Goal: Information Seeking & Learning: Learn about a topic

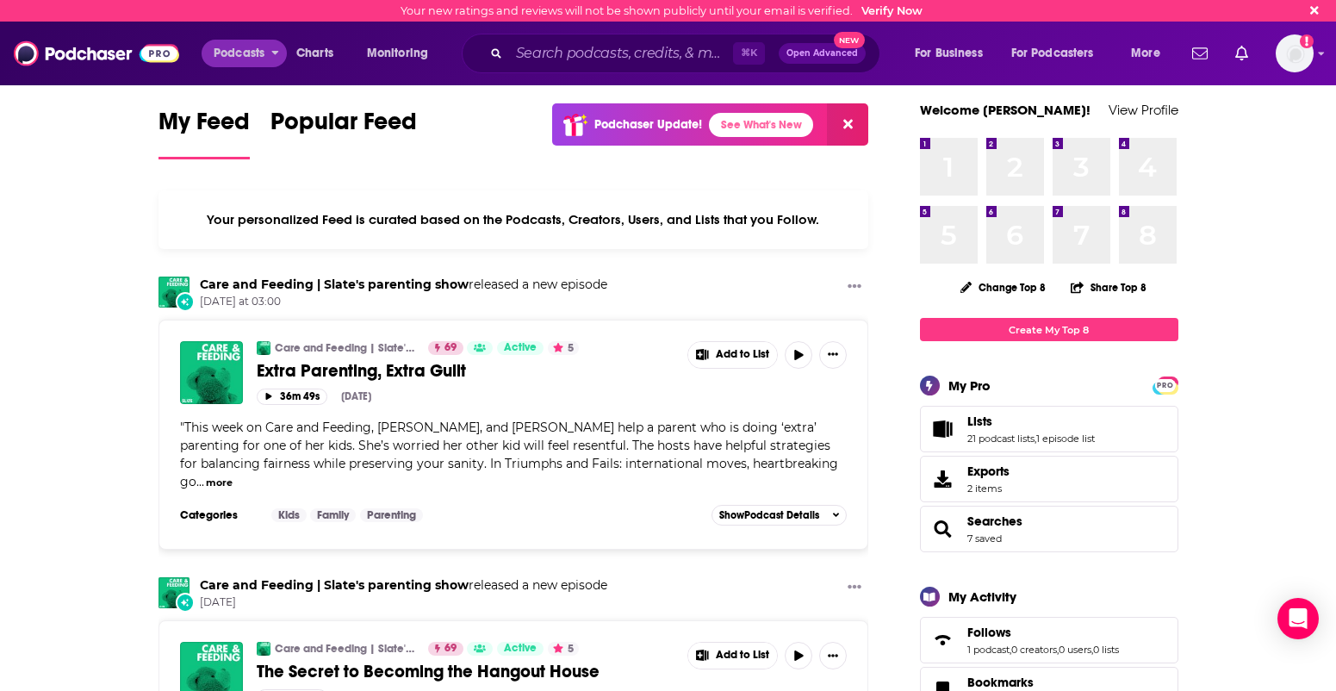
click at [245, 47] on span "Podcasts" at bounding box center [239, 53] width 51 height 24
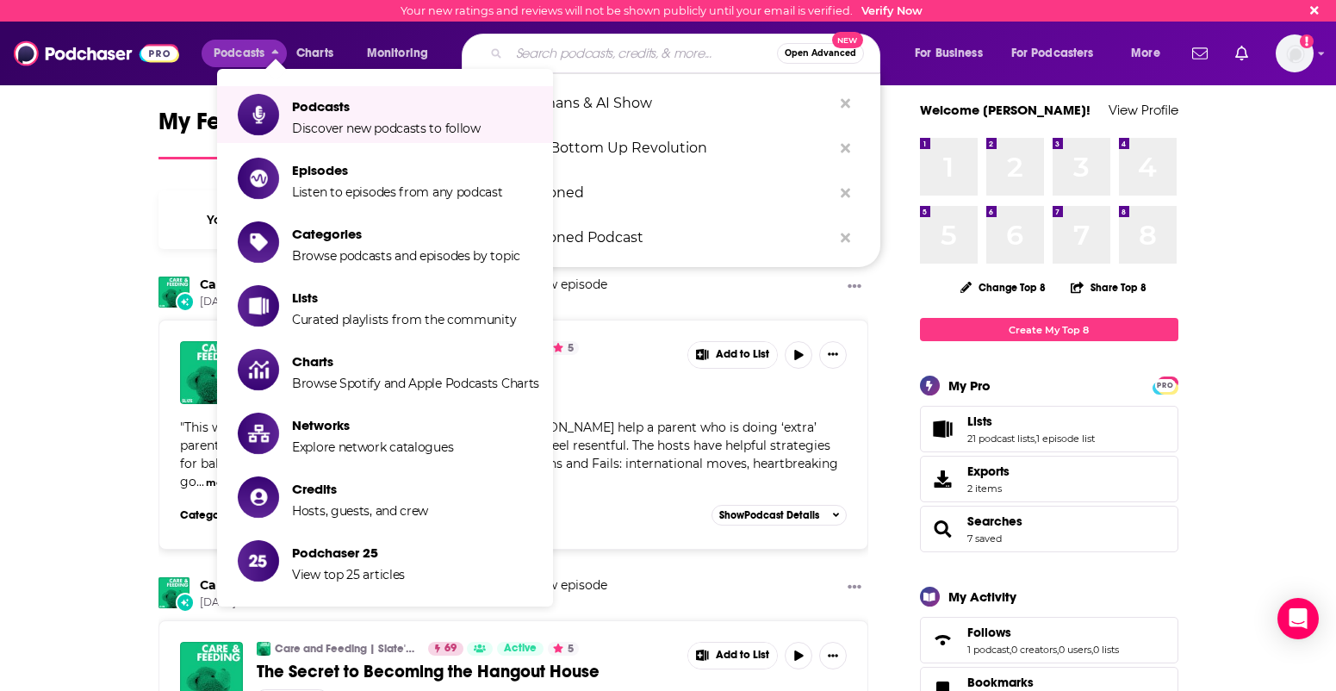
click at [595, 49] on input "Search podcasts, credits, & more..." at bounding box center [643, 54] width 268 height 28
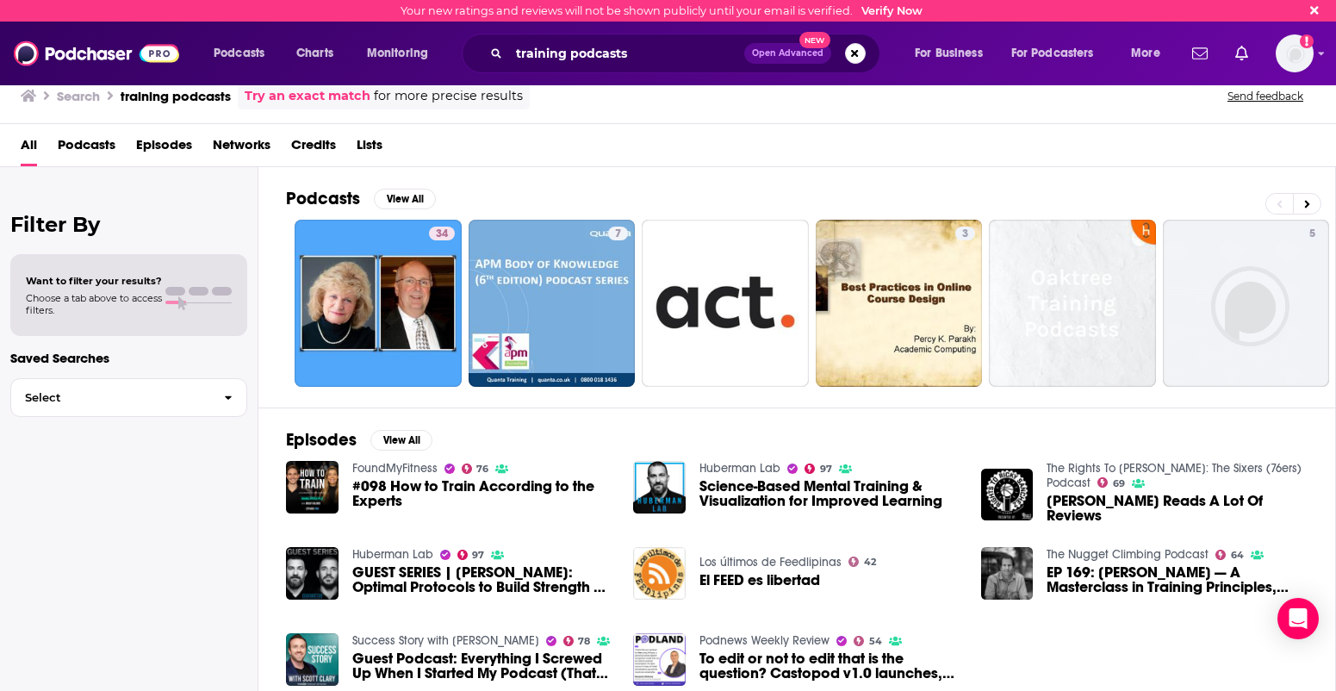
click at [90, 140] on span "Podcasts" at bounding box center [87, 148] width 58 height 35
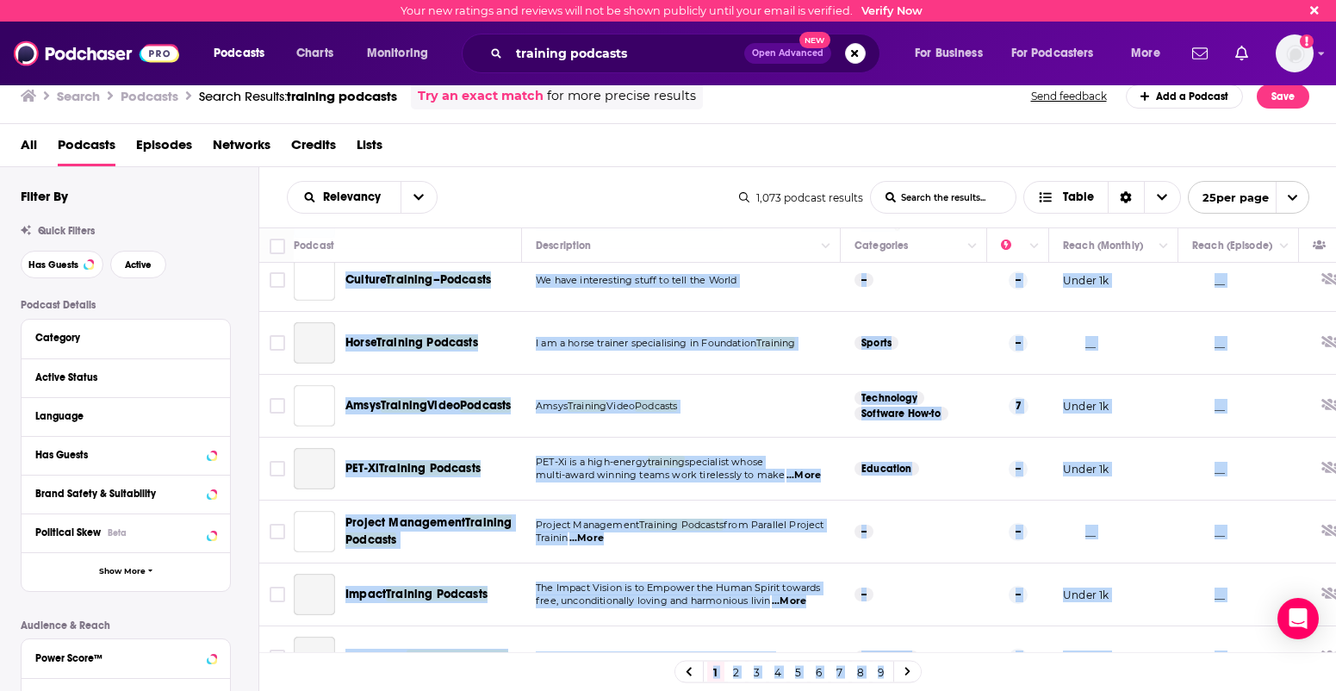
scroll to position [463, 0]
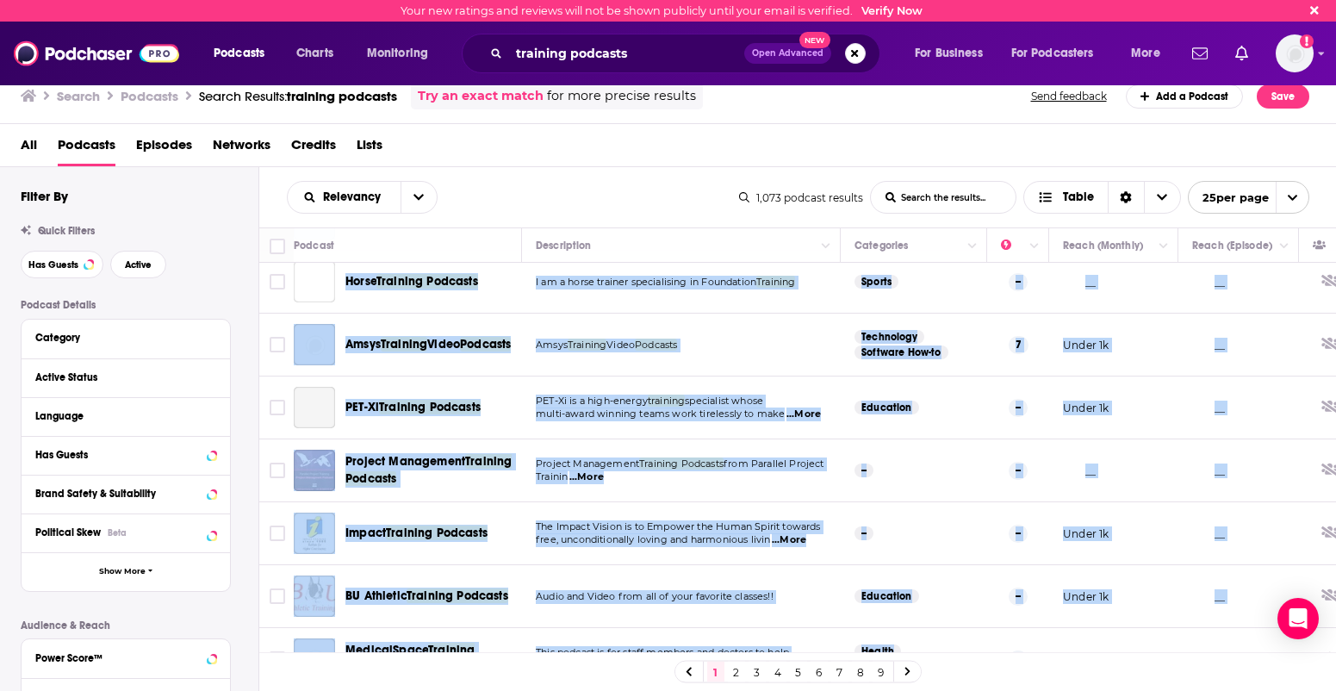
drag, startPoint x: 1164, startPoint y: 582, endPoint x: 1126, endPoint y: 646, distance: 74.2
click at [1126, 646] on tbody "Sales Training Solutions Podcasts Hints, tips, training , and coaching for impr…" at bounding box center [906, 671] width 1295 height 1743
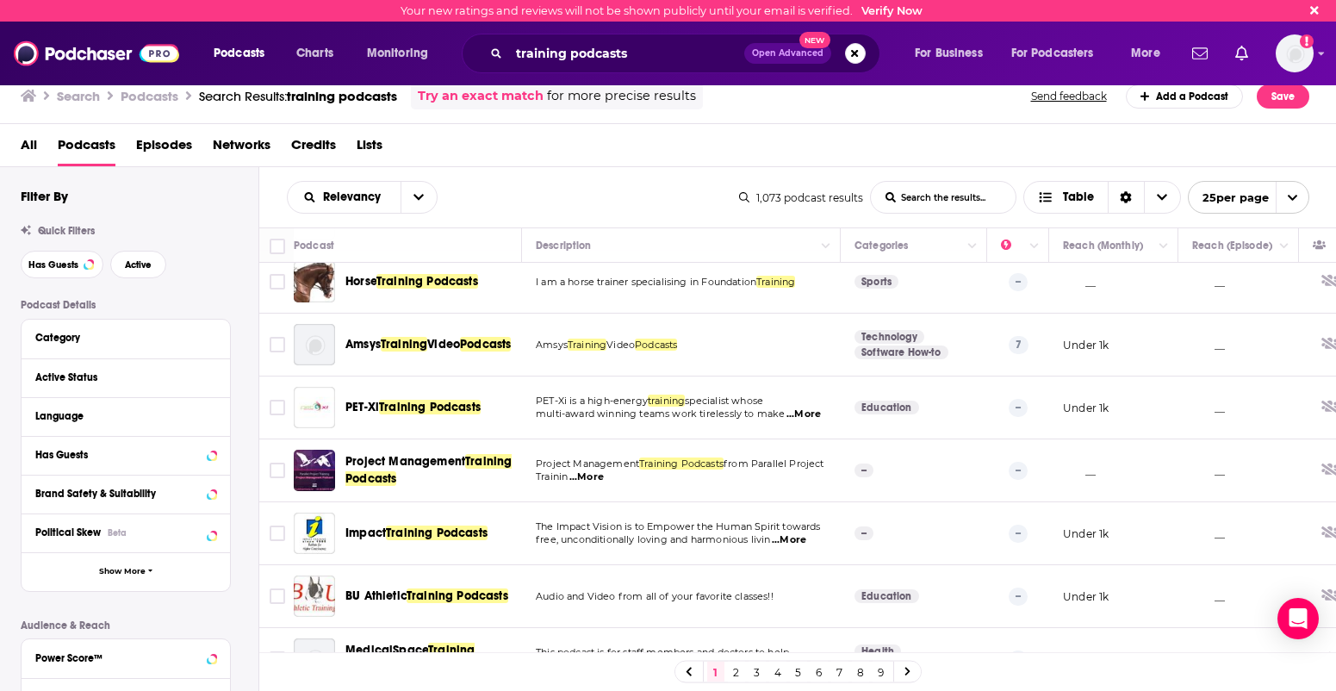
click at [74, 96] on h3 "Search" at bounding box center [78, 96] width 43 height 16
click at [68, 94] on h3 "Search" at bounding box center [78, 96] width 43 height 16
click at [77, 93] on h3 "Search" at bounding box center [78, 96] width 43 height 16
click at [629, 52] on input "training podcasts" at bounding box center [626, 54] width 235 height 28
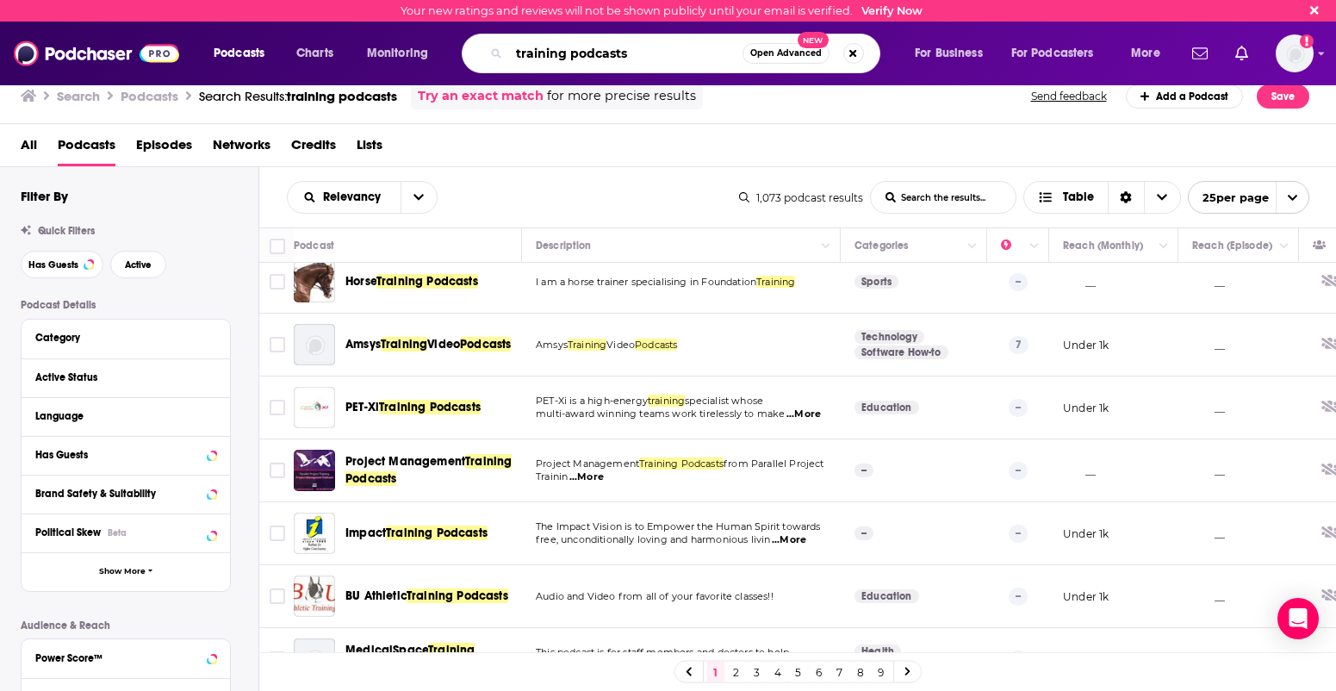
click at [635, 53] on input "training podcasts" at bounding box center [625, 54] width 233 height 28
drag, startPoint x: 635, startPoint y: 53, endPoint x: 489, endPoint y: 51, distance: 145.6
click at [489, 51] on div "training podcasts Open Advanced New" at bounding box center [671, 54] width 419 height 40
type input "learning and development podcasts"
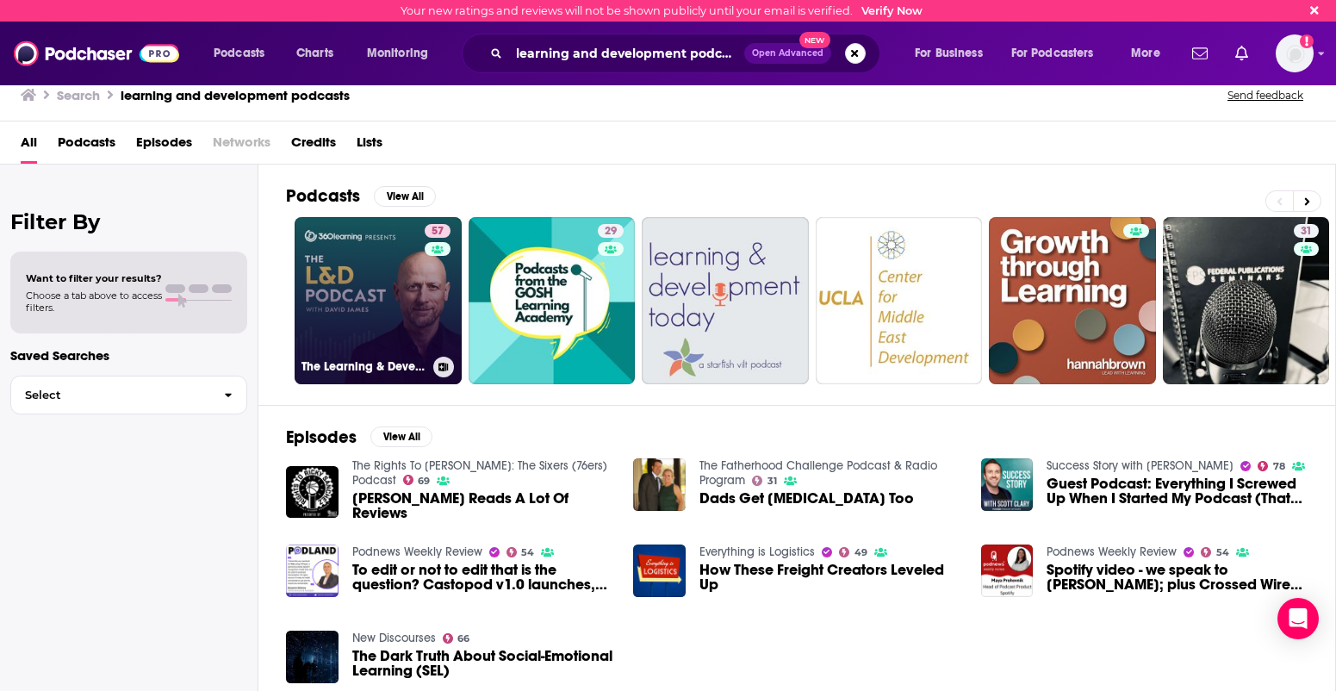
click at [364, 289] on link "57 The Learning & Development Podcast" at bounding box center [378, 300] width 167 height 167
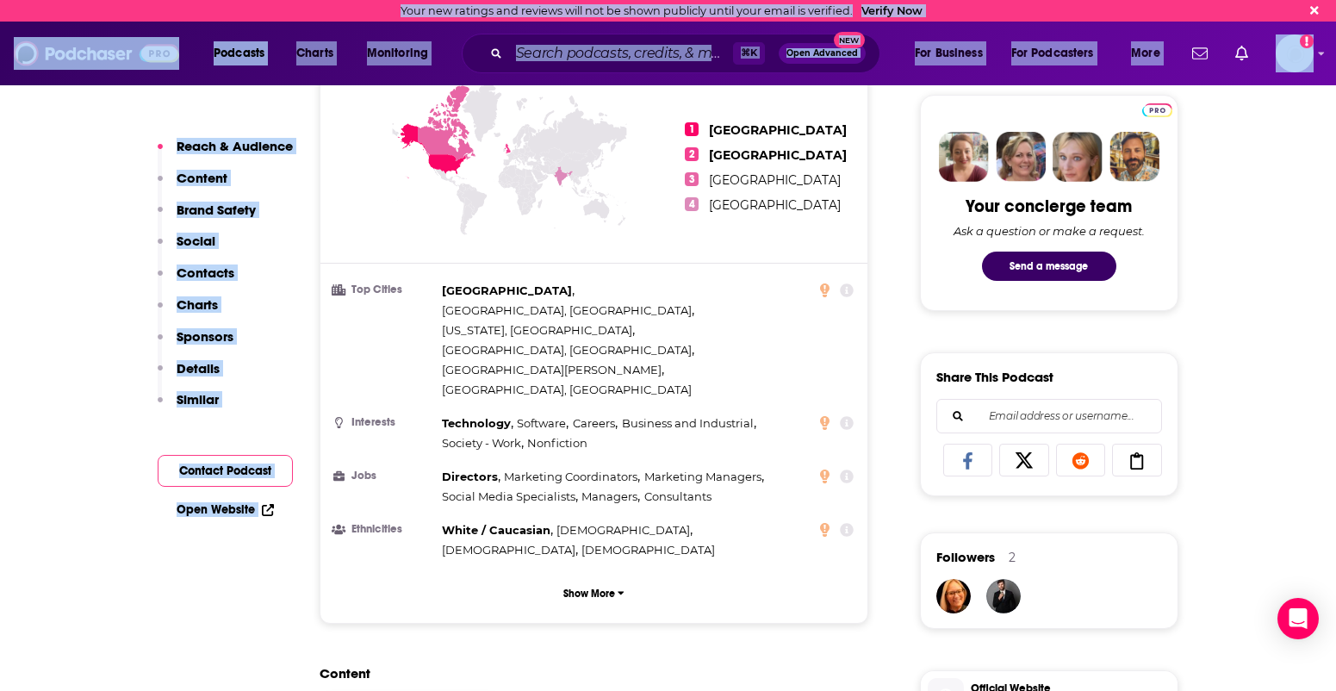
drag, startPoint x: 885, startPoint y: 631, endPoint x: 840, endPoint y: 697, distance: 79.8
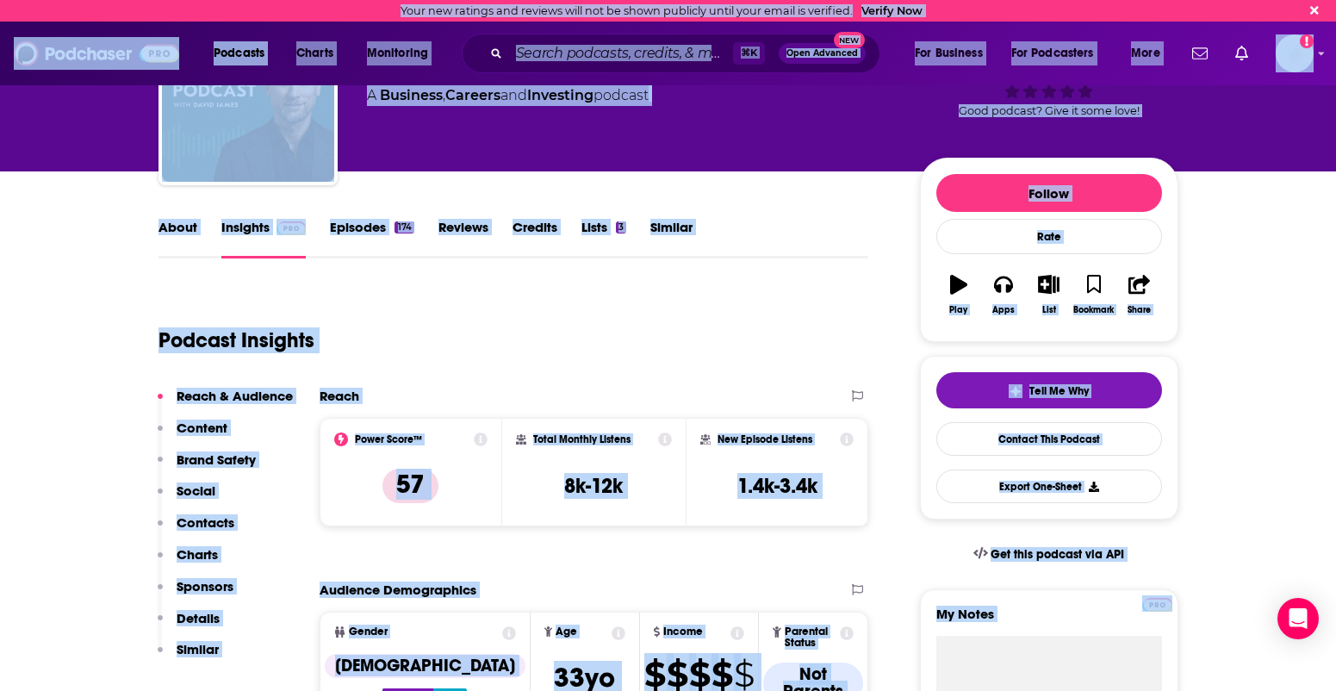
drag, startPoint x: 1244, startPoint y: 127, endPoint x: 1206, endPoint y: -37, distance: 168.8
click at [1206, 0] on html "Your new ratings and reviews will not be shown publicly until your email is ver…" at bounding box center [668, 236] width 1336 height 691
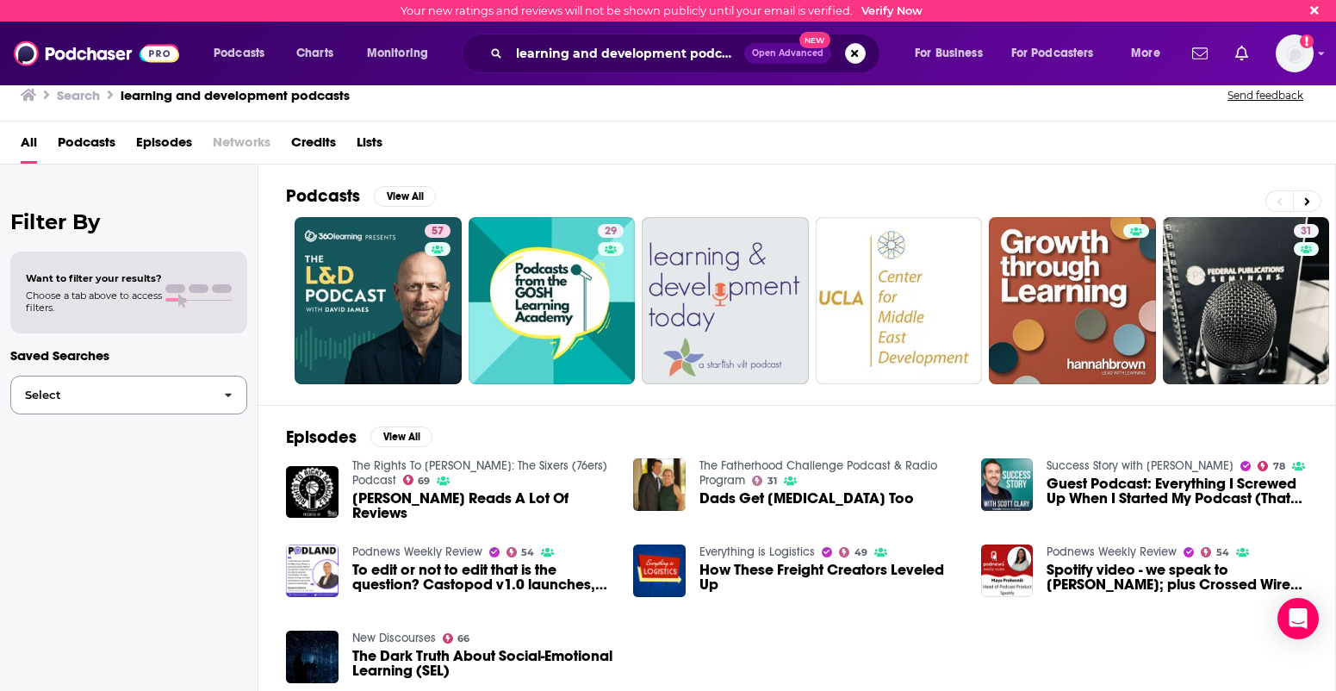
click at [78, 399] on span "Select" at bounding box center [110, 394] width 199 height 11
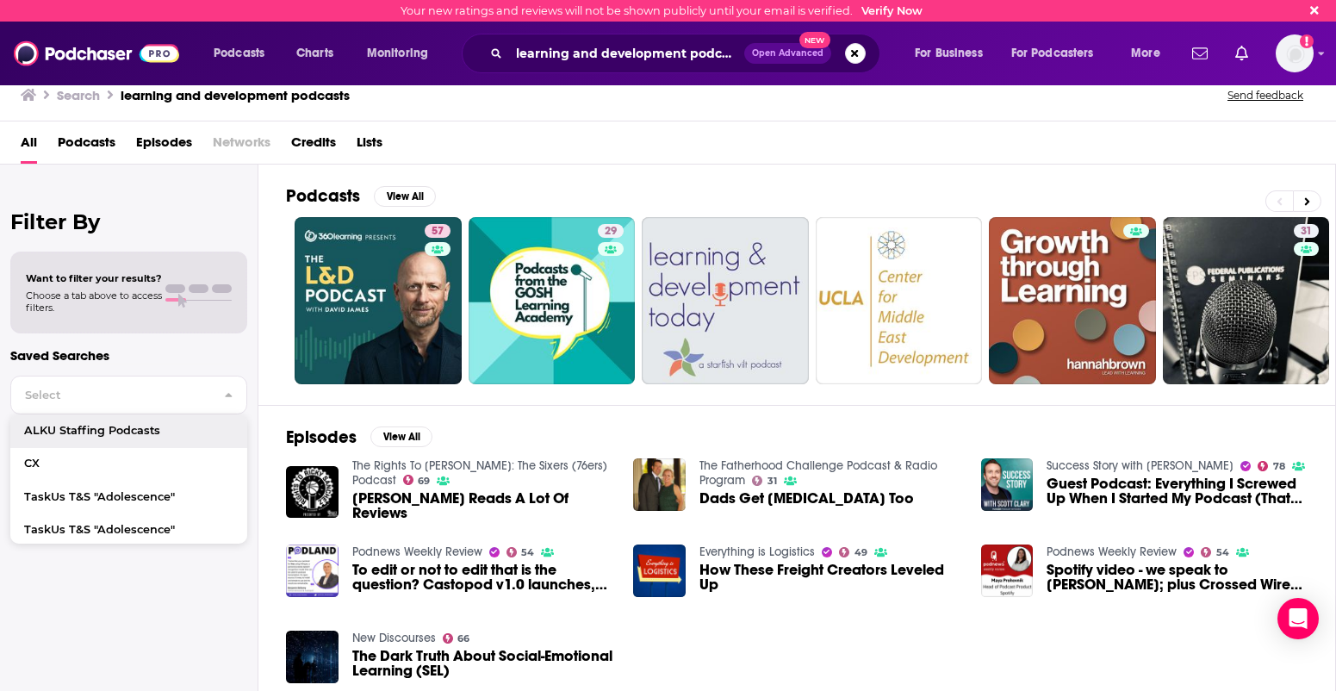
click at [497, 49] on icon "Search podcasts, credits, & more..." at bounding box center [495, 52] width 9 height 9
click at [497, 57] on icon "Search podcasts, credits, & more..." at bounding box center [495, 52] width 9 height 9
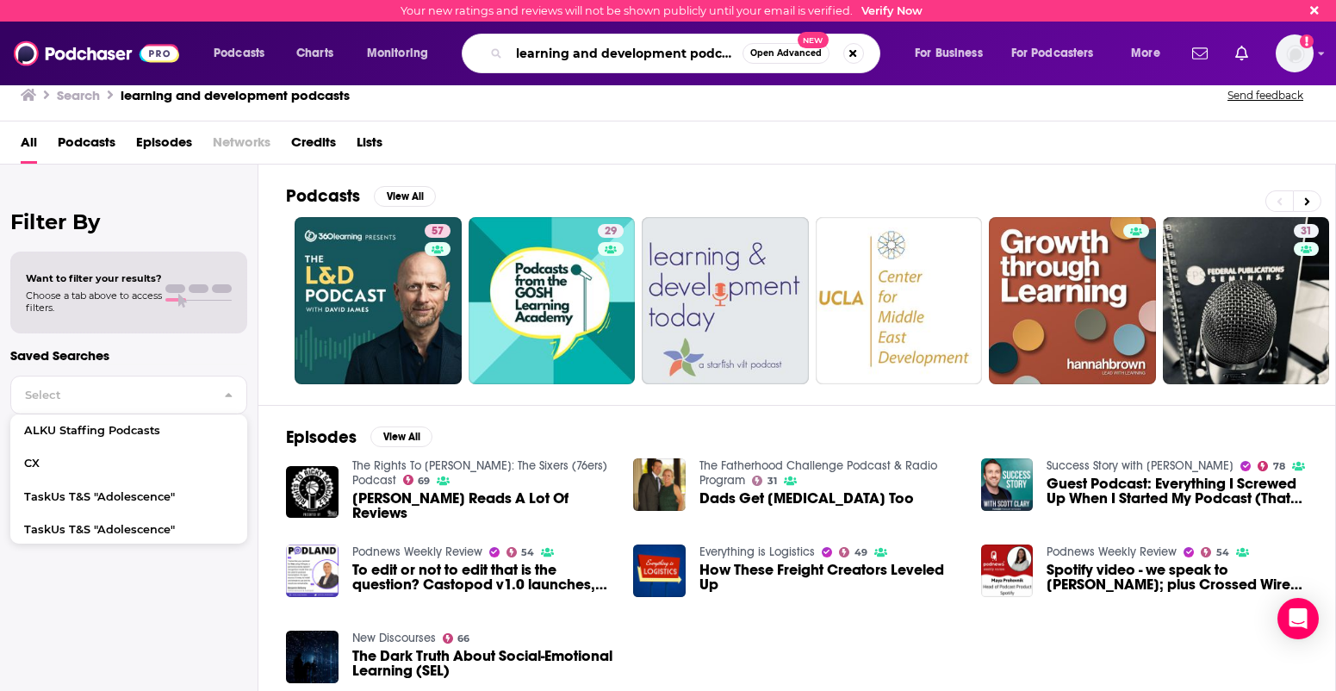
click at [532, 54] on input "learning and development podcasts" at bounding box center [625, 54] width 233 height 28
click at [520, 56] on input "learning and development podcasts" at bounding box center [625, 54] width 233 height 28
drag, startPoint x: 517, startPoint y: 54, endPoint x: 806, endPoint y: 61, distance: 289.5
click at [806, 61] on div "learning and development podcasts Open Advanced New" at bounding box center [671, 54] width 419 height 40
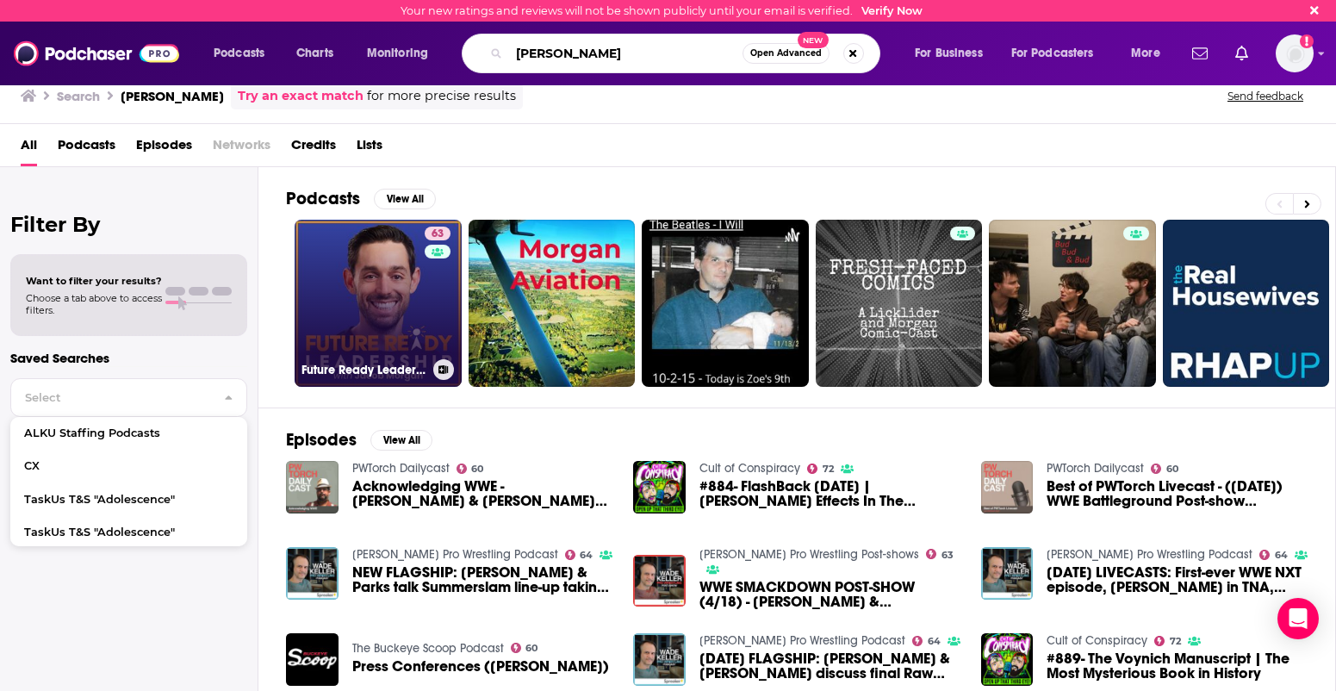
type input "Jacob Morgan"
click at [380, 309] on link "63 Future Ready Leadership With Jacob Morgan" at bounding box center [378, 303] width 167 height 167
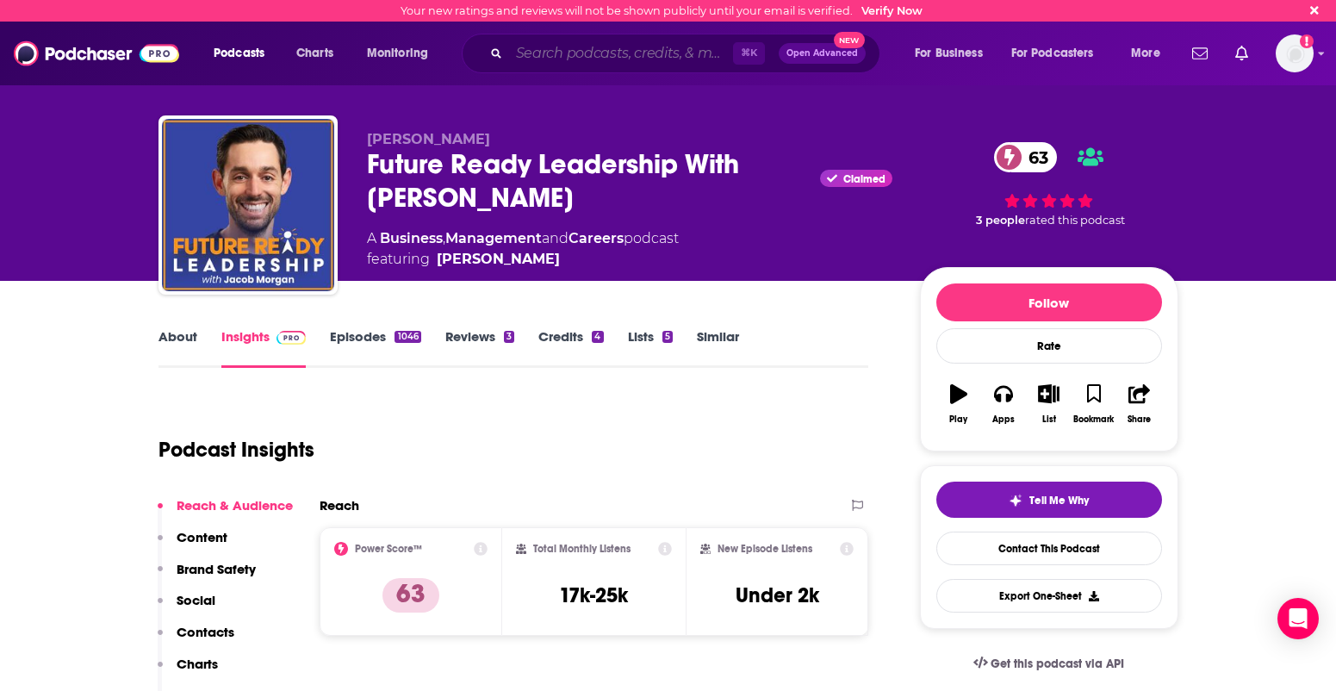
click at [556, 54] on input "Search podcasts, credits, & more..." at bounding box center [621, 54] width 224 height 28
click at [716, 333] on link "Similar" at bounding box center [718, 348] width 42 height 40
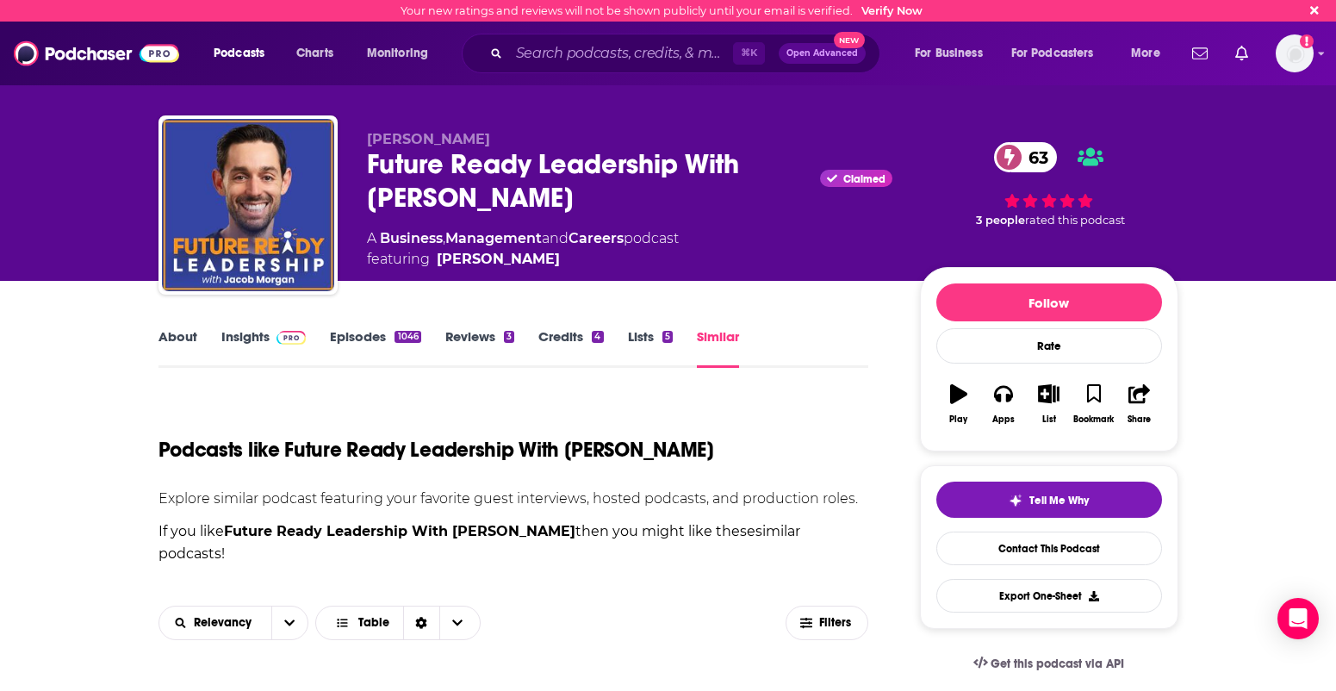
click at [712, 333] on link "Similar" at bounding box center [718, 348] width 42 height 40
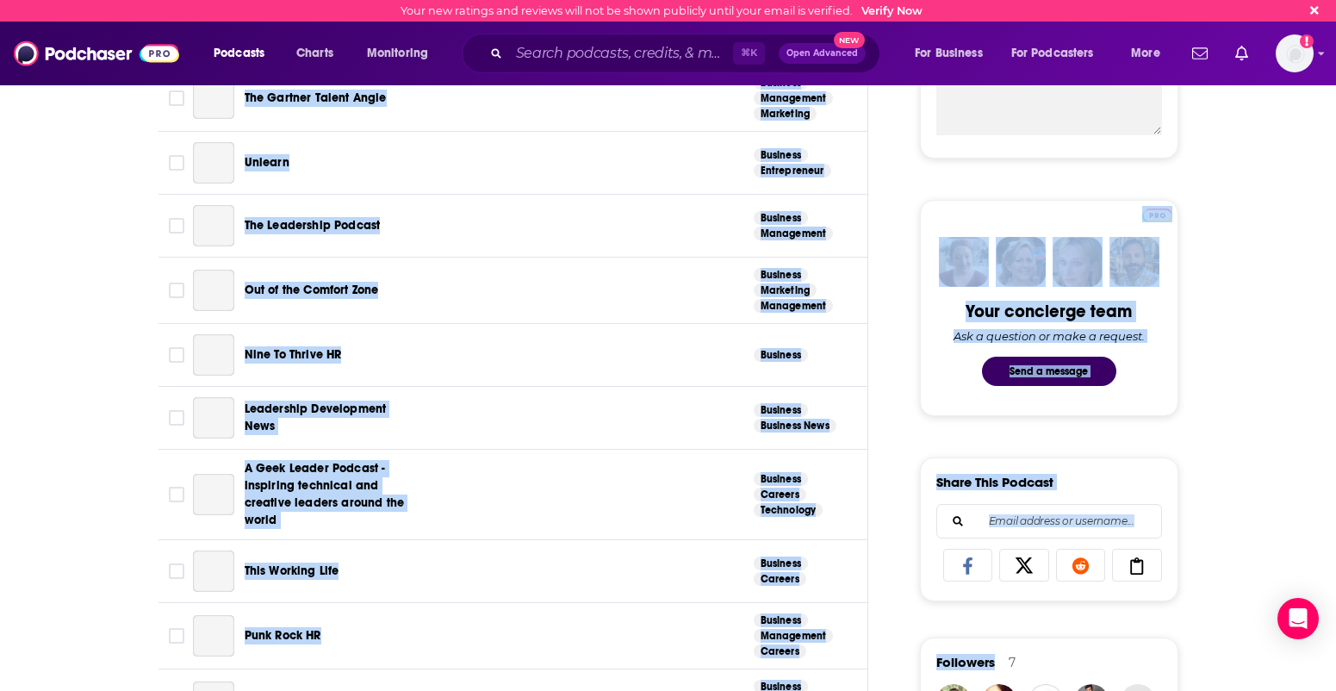
drag, startPoint x: 894, startPoint y: 556, endPoint x: 760, endPoint y: 782, distance: 262.7
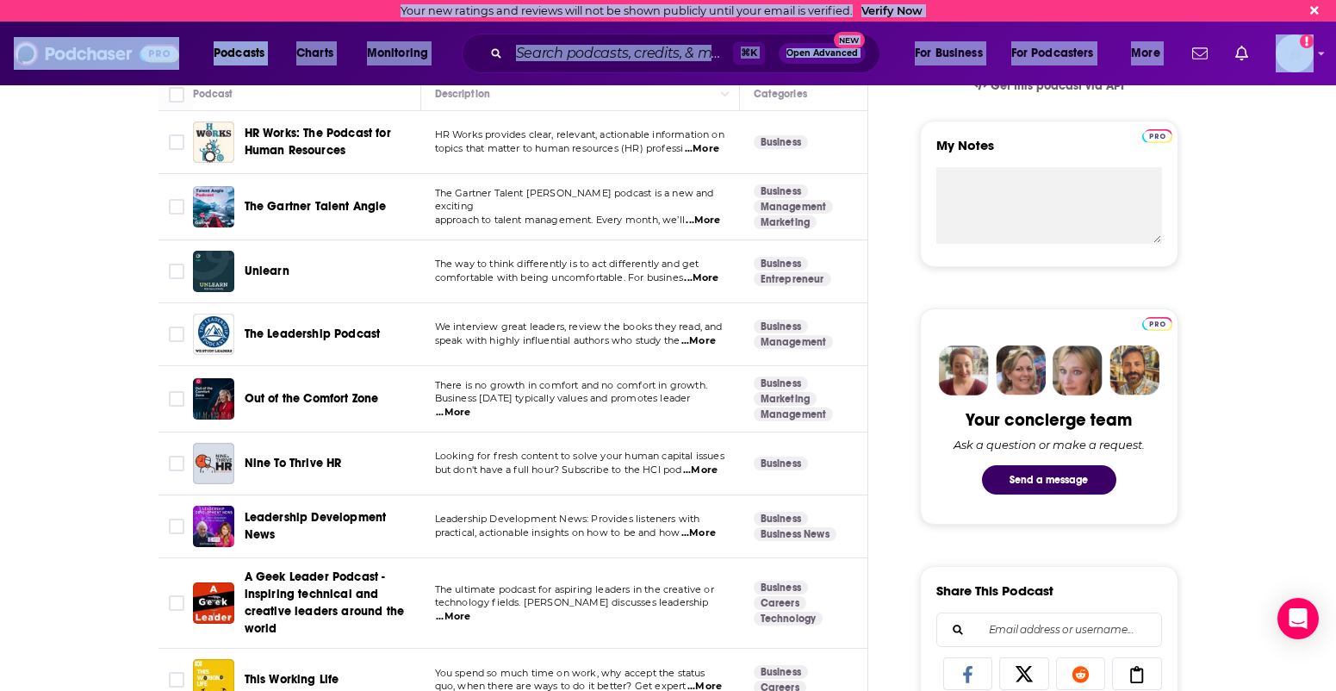
scroll to position [551, 0]
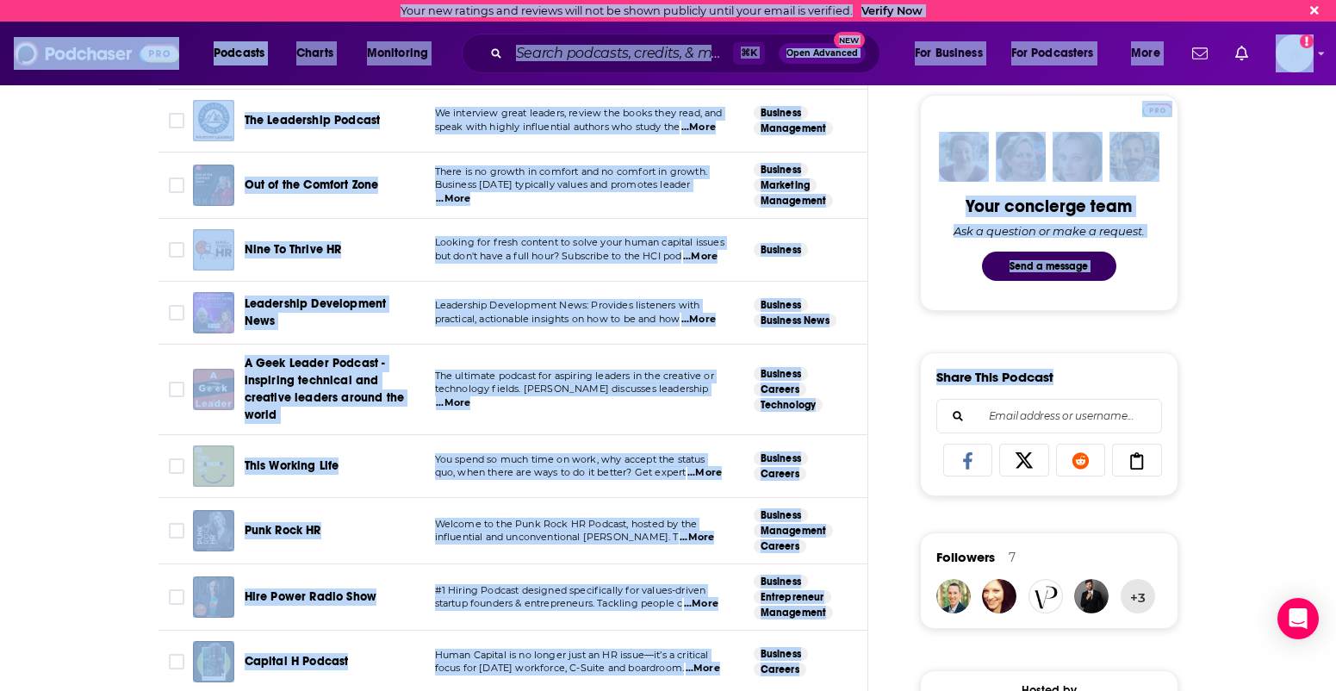
drag, startPoint x: 1227, startPoint y: 674, endPoint x: 1215, endPoint y: 730, distance: 56.3
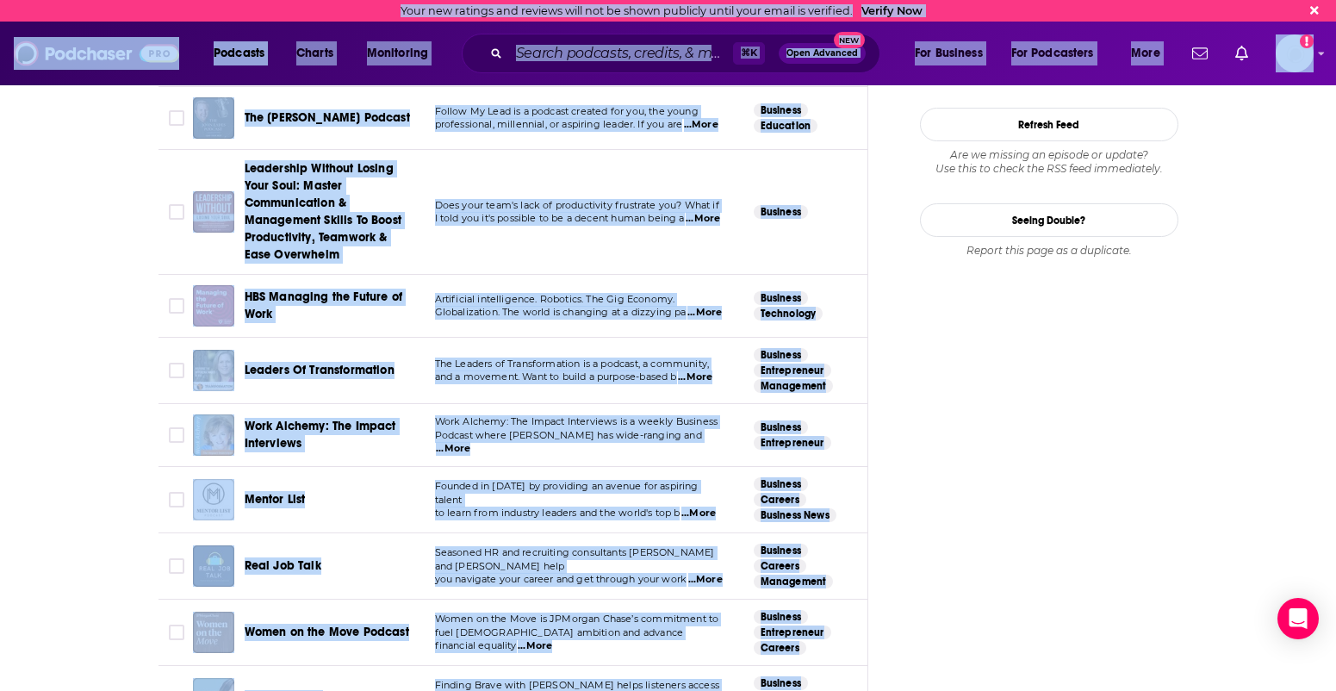
drag, startPoint x: 1229, startPoint y: 623, endPoint x: 1181, endPoint y: 747, distance: 133.1
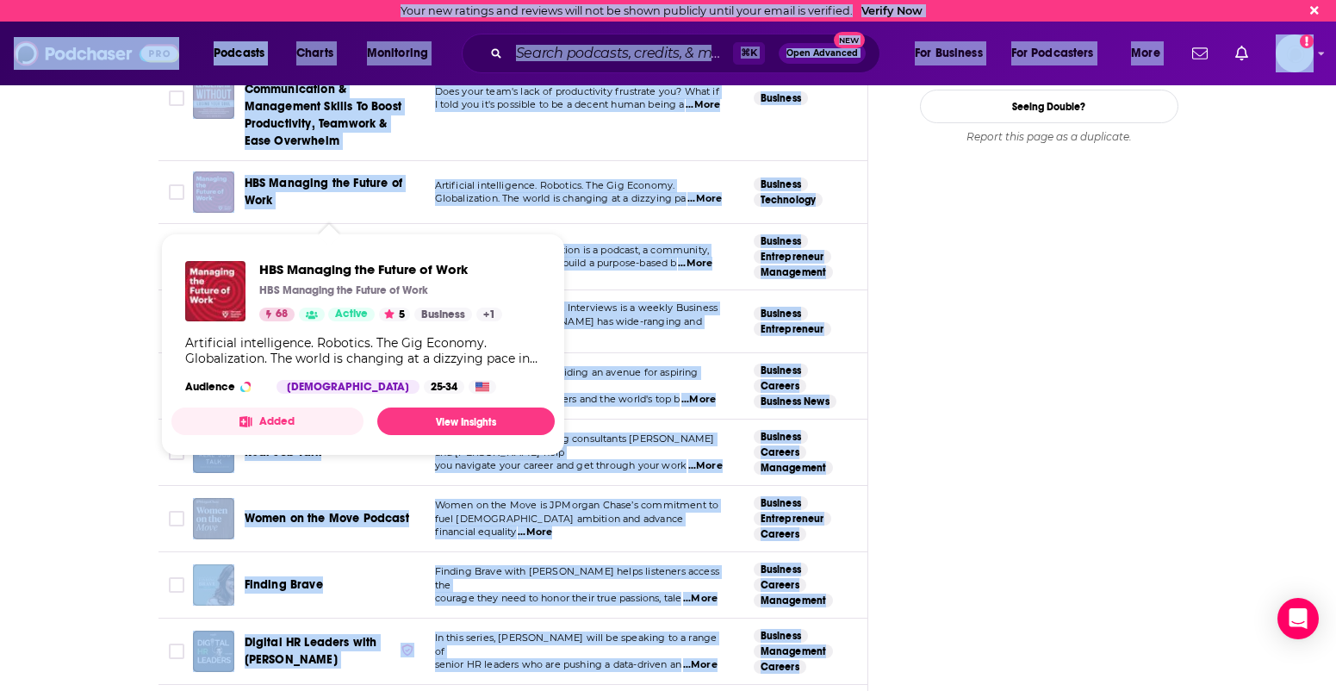
click at [305, 182] on span "HBS Managing the Future of Work" at bounding box center [324, 192] width 158 height 32
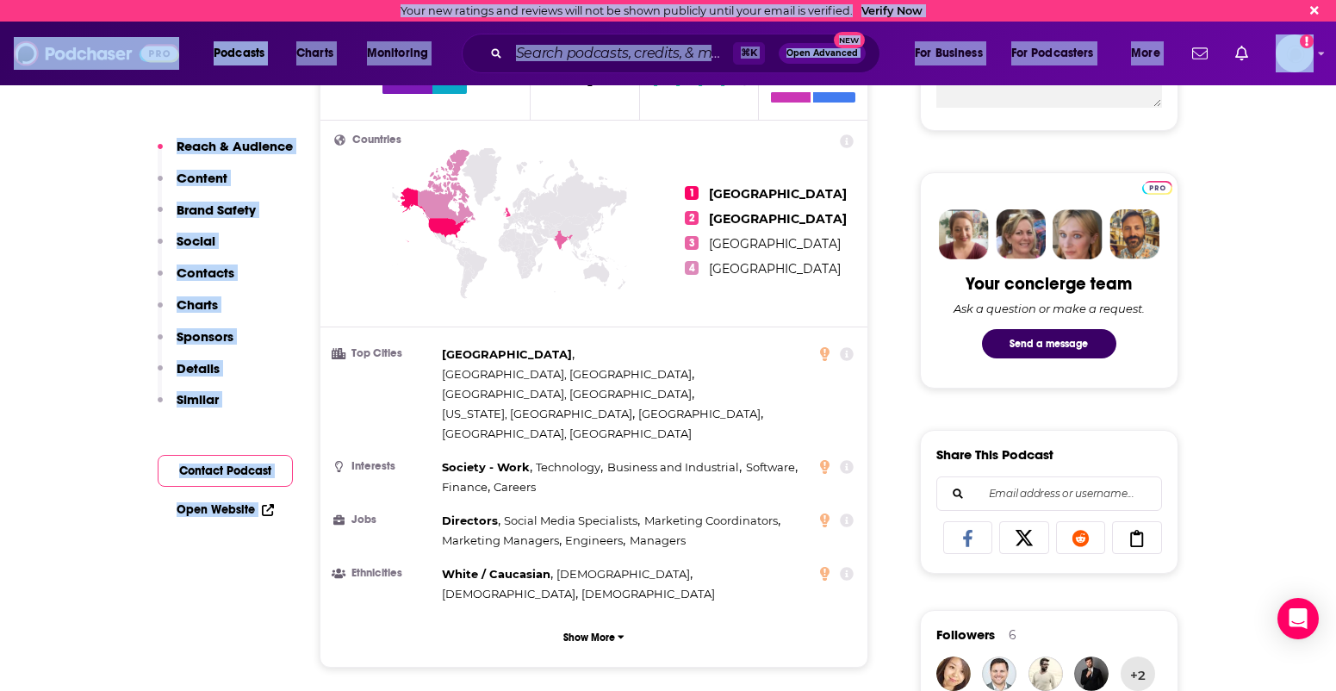
drag, startPoint x: 862, startPoint y: 669, endPoint x: 845, endPoint y: 697, distance: 32.5
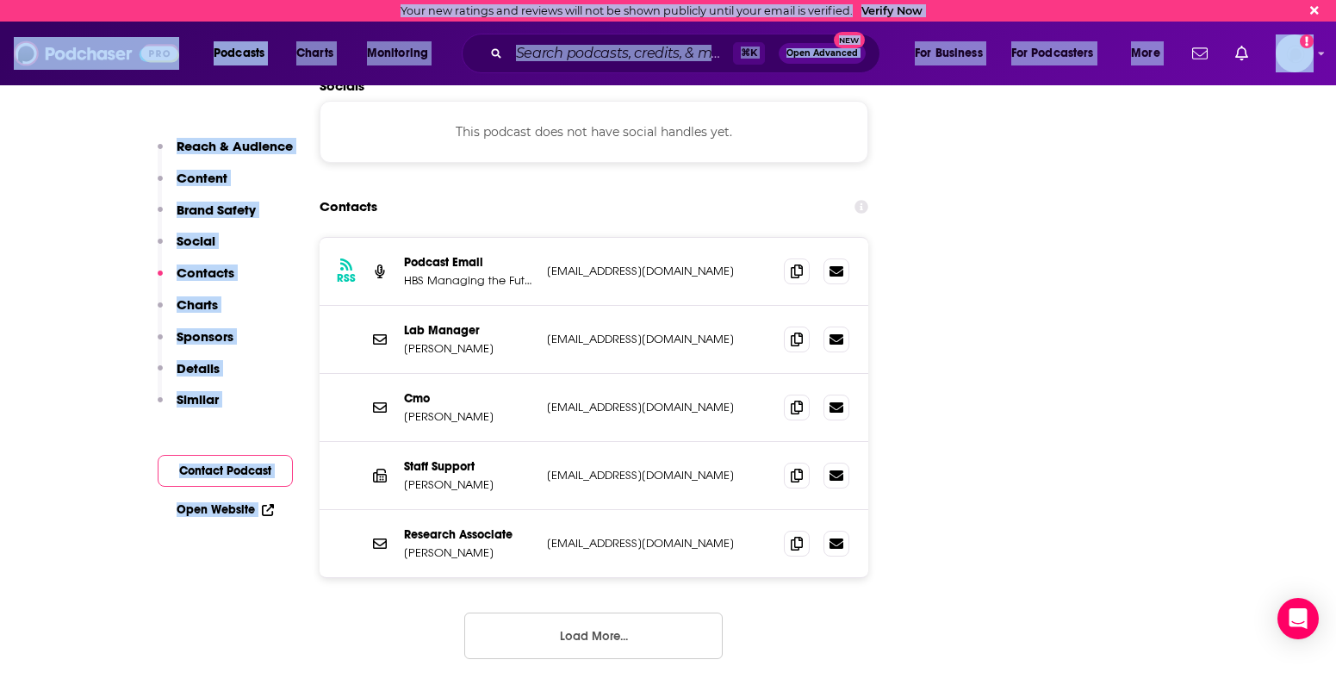
scroll to position [1984, 0]
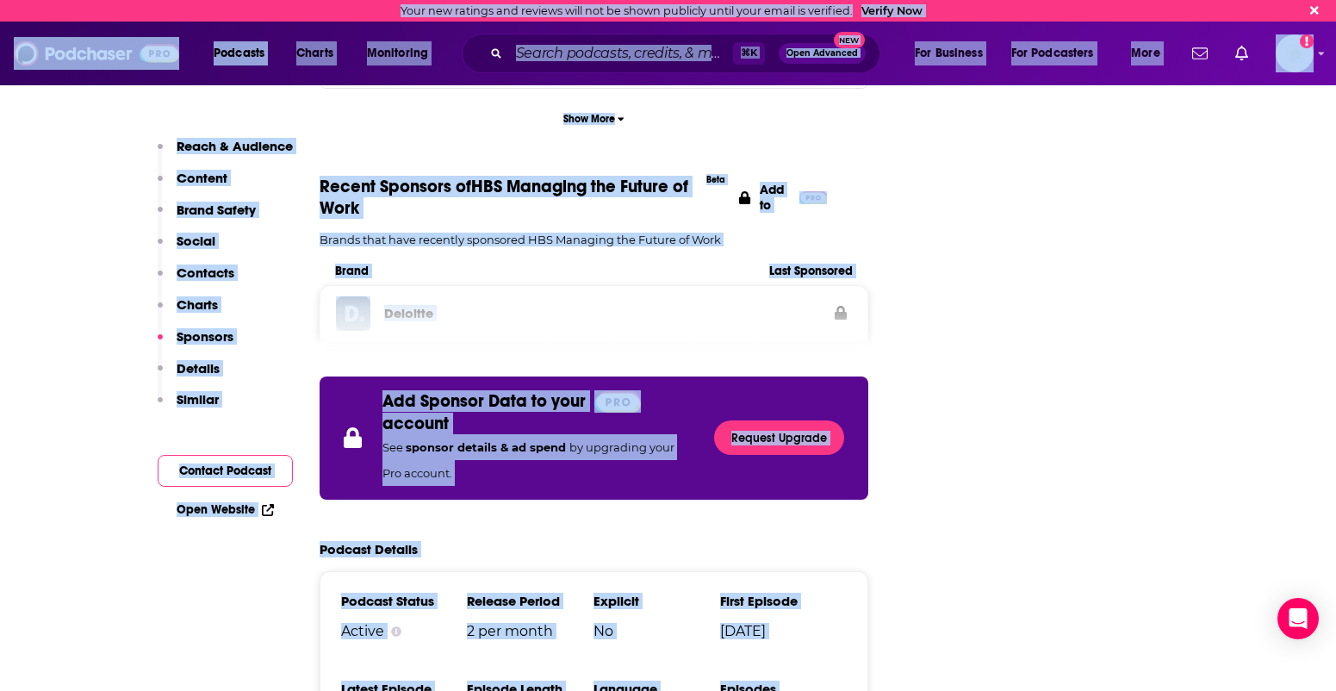
drag, startPoint x: 1076, startPoint y: 287, endPoint x: 907, endPoint y: 713, distance: 458.6
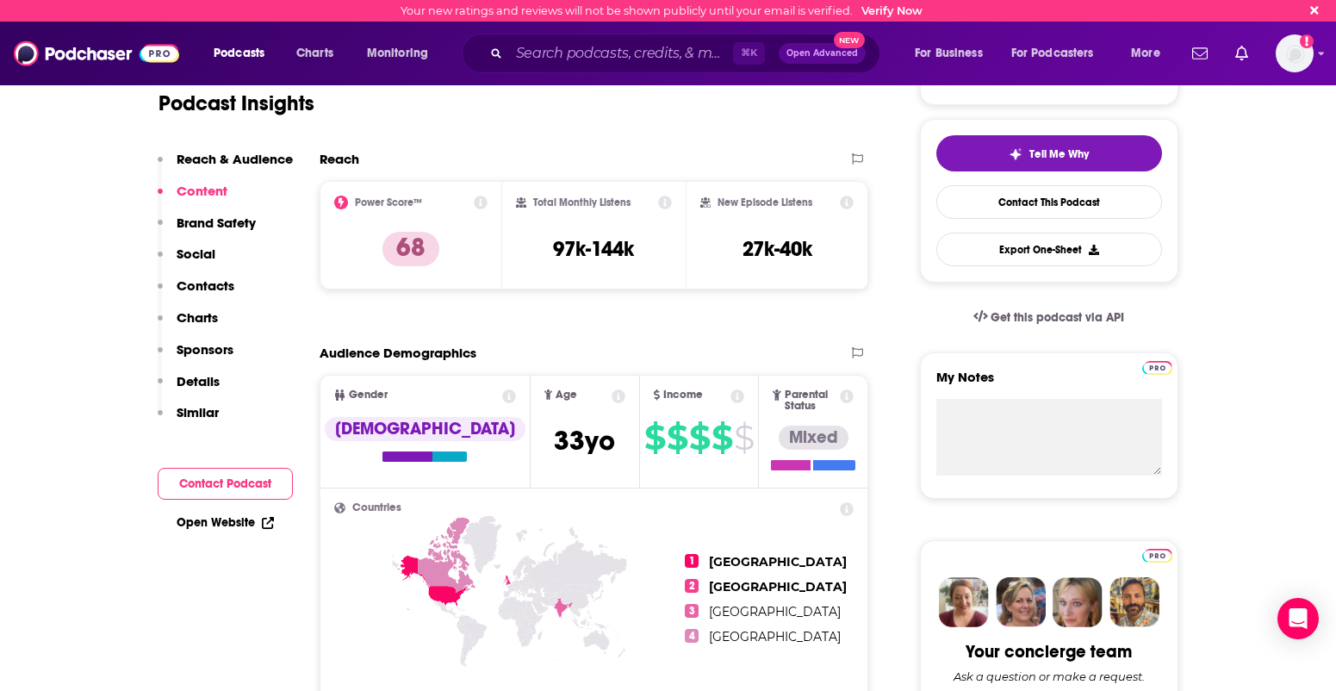
scroll to position [0, 0]
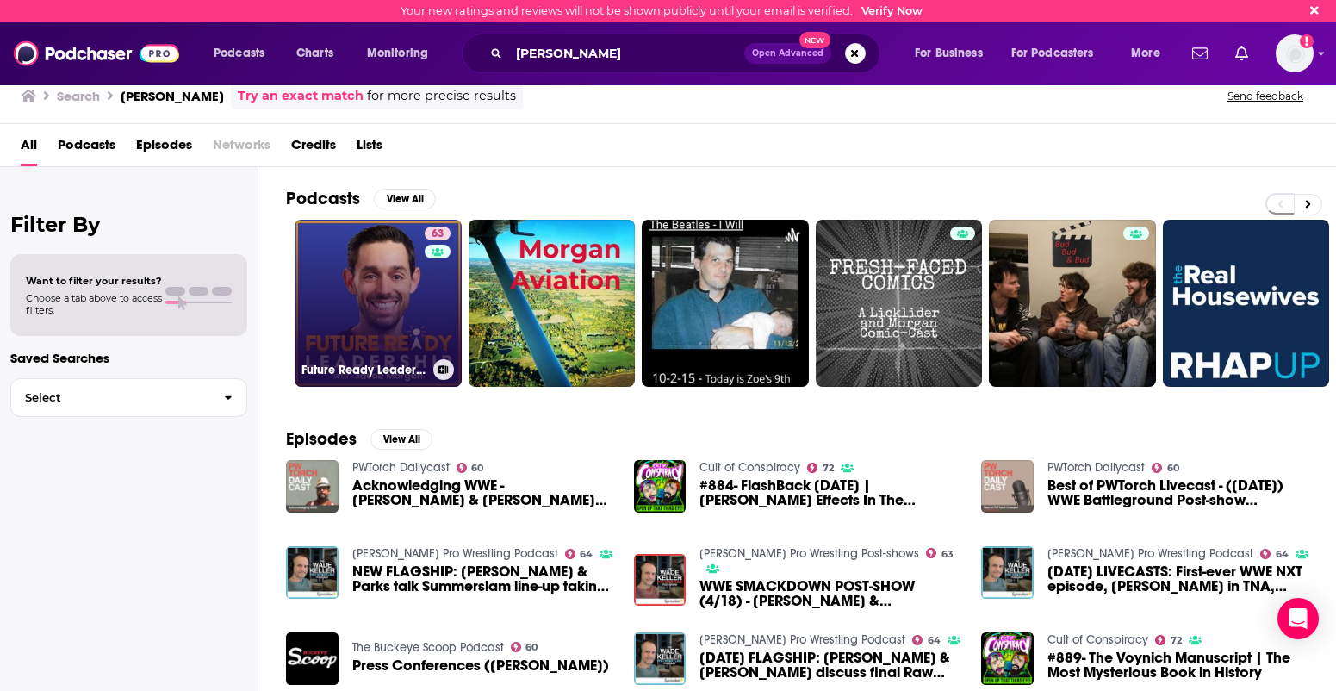
click at [342, 267] on link "63 Future Ready Leadership With Jacob Morgan" at bounding box center [378, 303] width 167 height 167
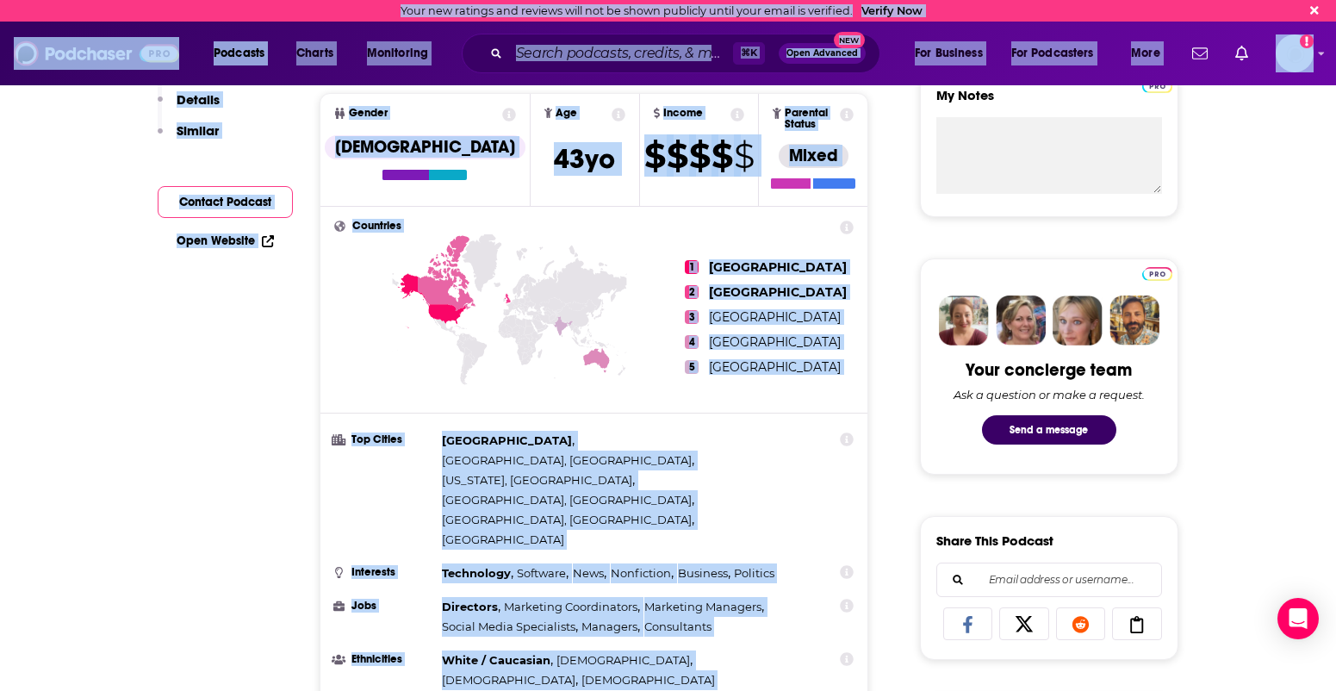
drag, startPoint x: 1253, startPoint y: 661, endPoint x: 1208, endPoint y: 804, distance: 149.8
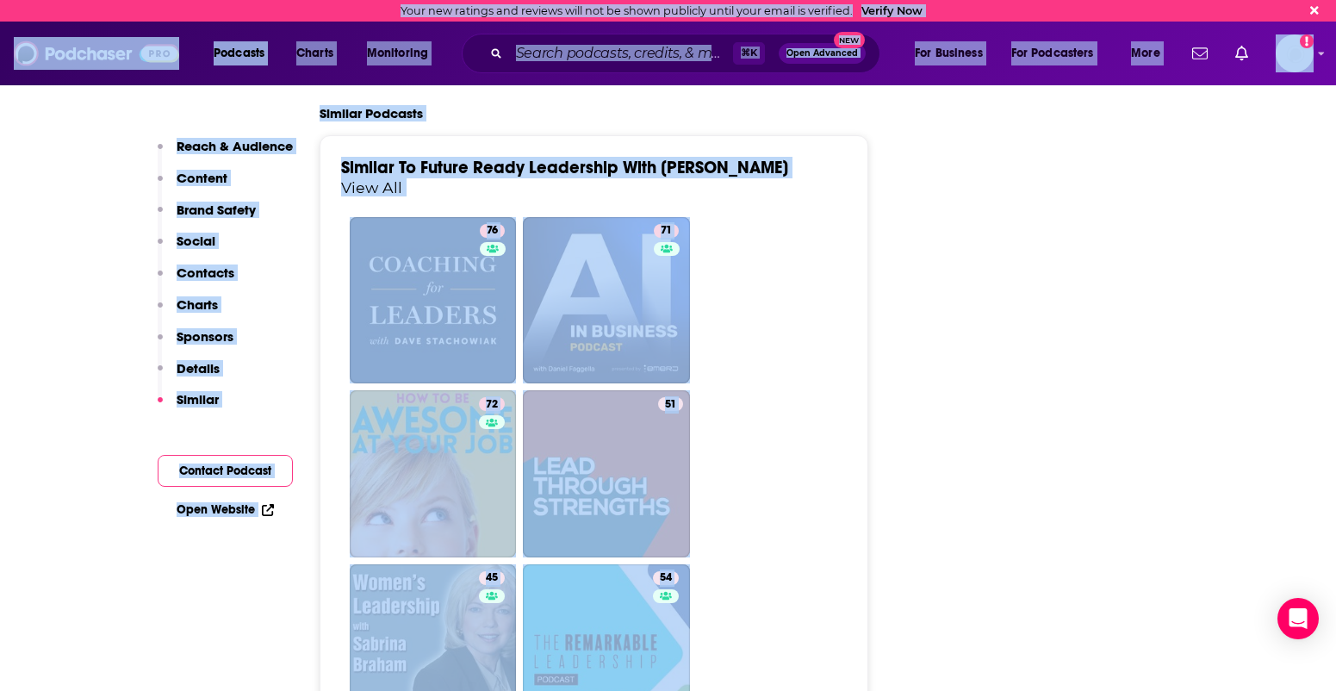
scroll to position [4036, 0]
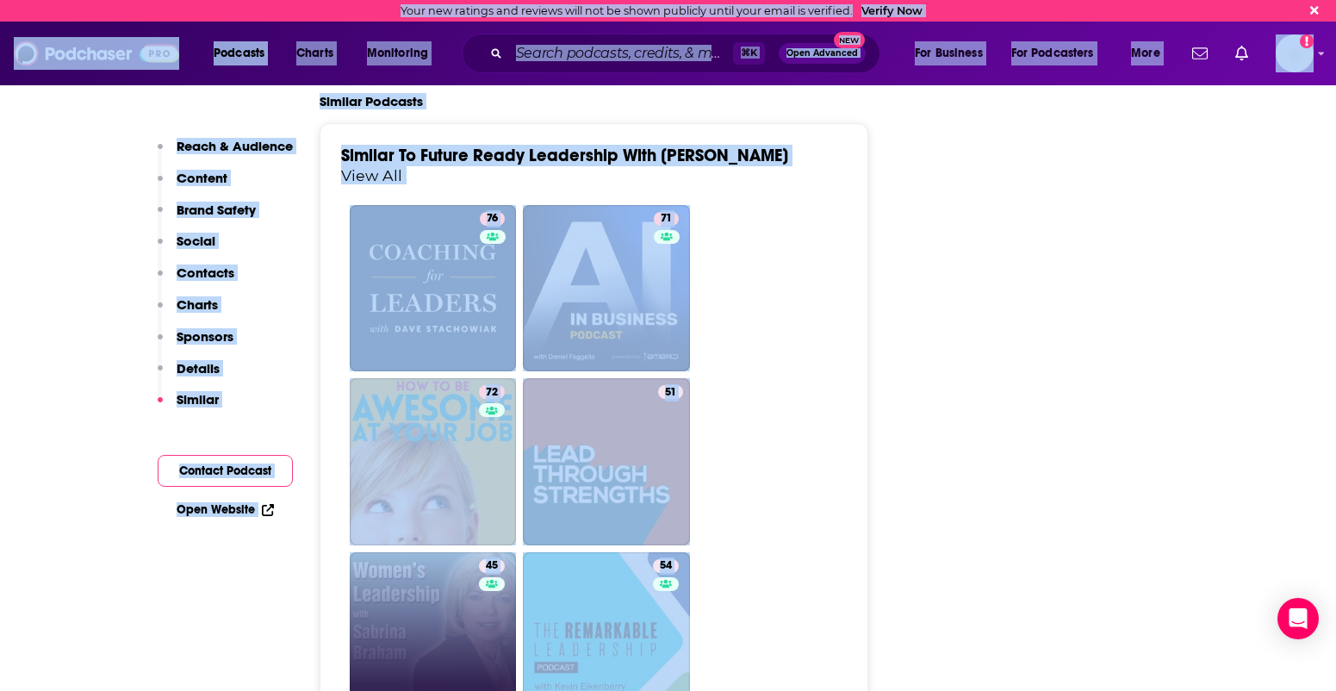
click at [437, 552] on link "45 Women's Leadership Success" at bounding box center [433, 635] width 167 height 167
type input "https://www.podchaser.com/podcasts/womens-leadership-success-22763"
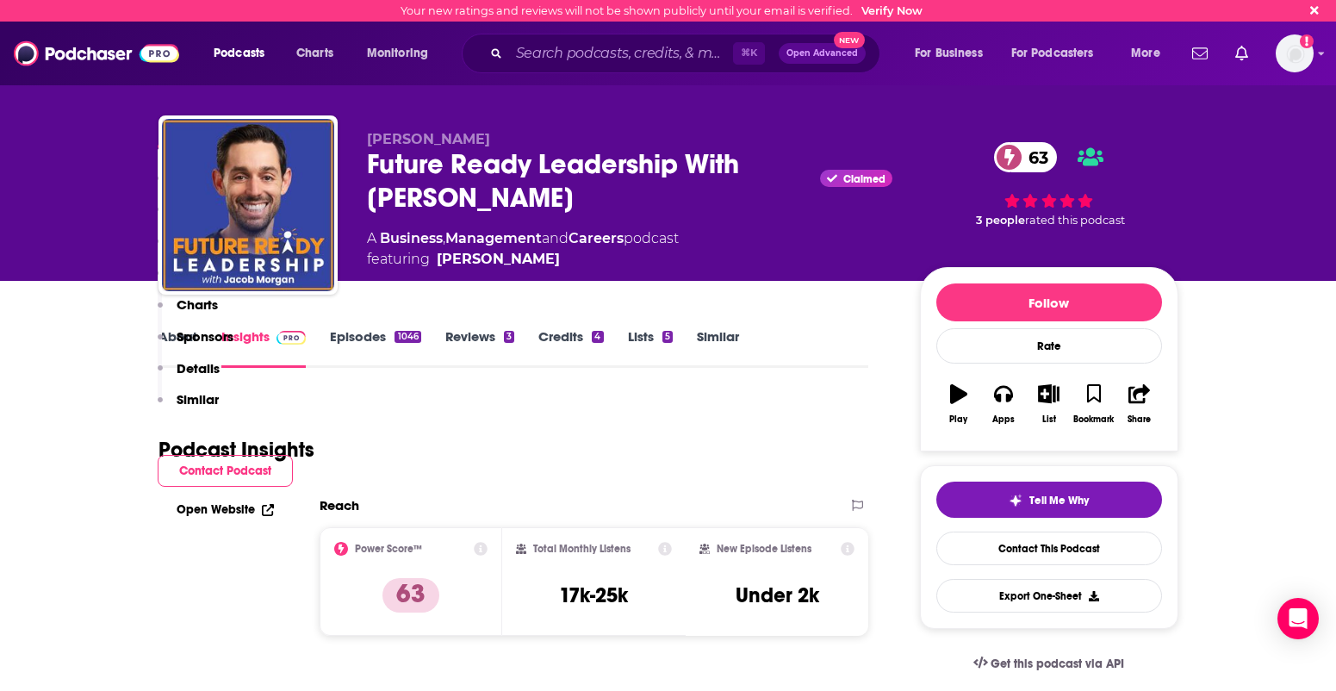
drag, startPoint x: 1282, startPoint y: 646, endPoint x: 1283, endPoint y: 445, distance: 200.7
click at [1229, 690] on html "Your new ratings and reviews will not be shown publicly until your email is ver…" at bounding box center [668, 345] width 1336 height 691
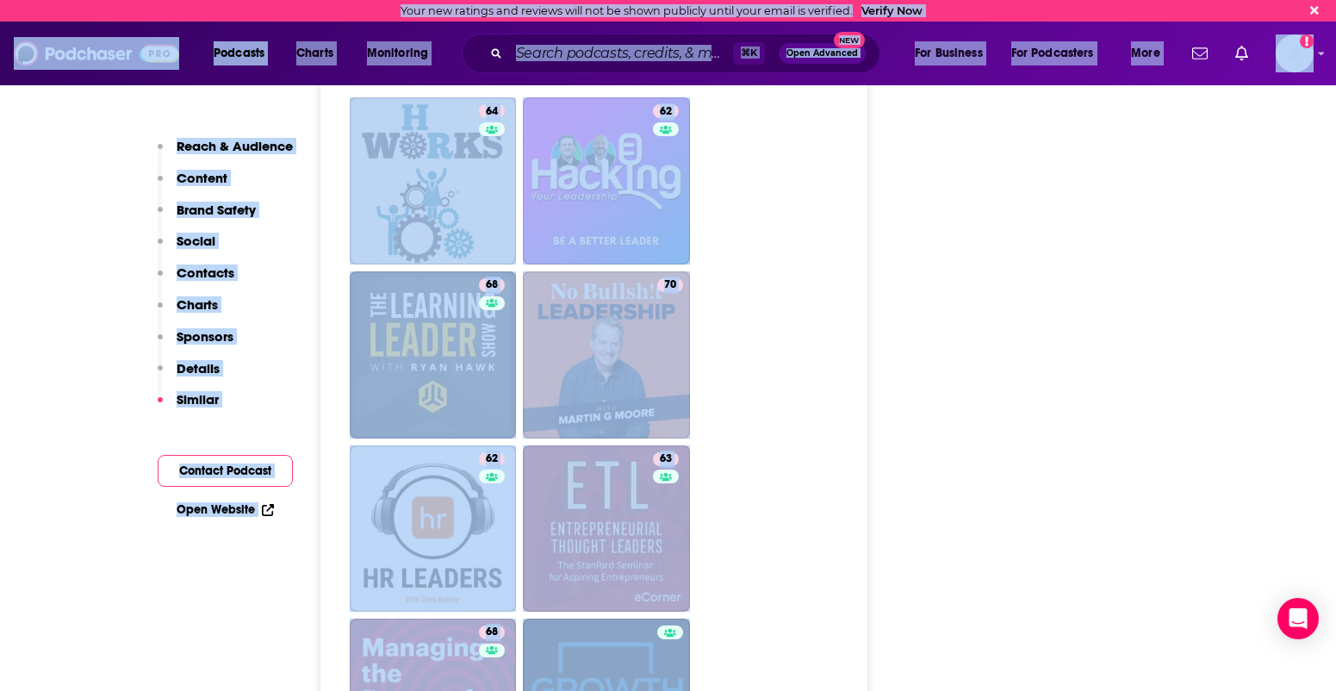
scroll to position [4674, 0]
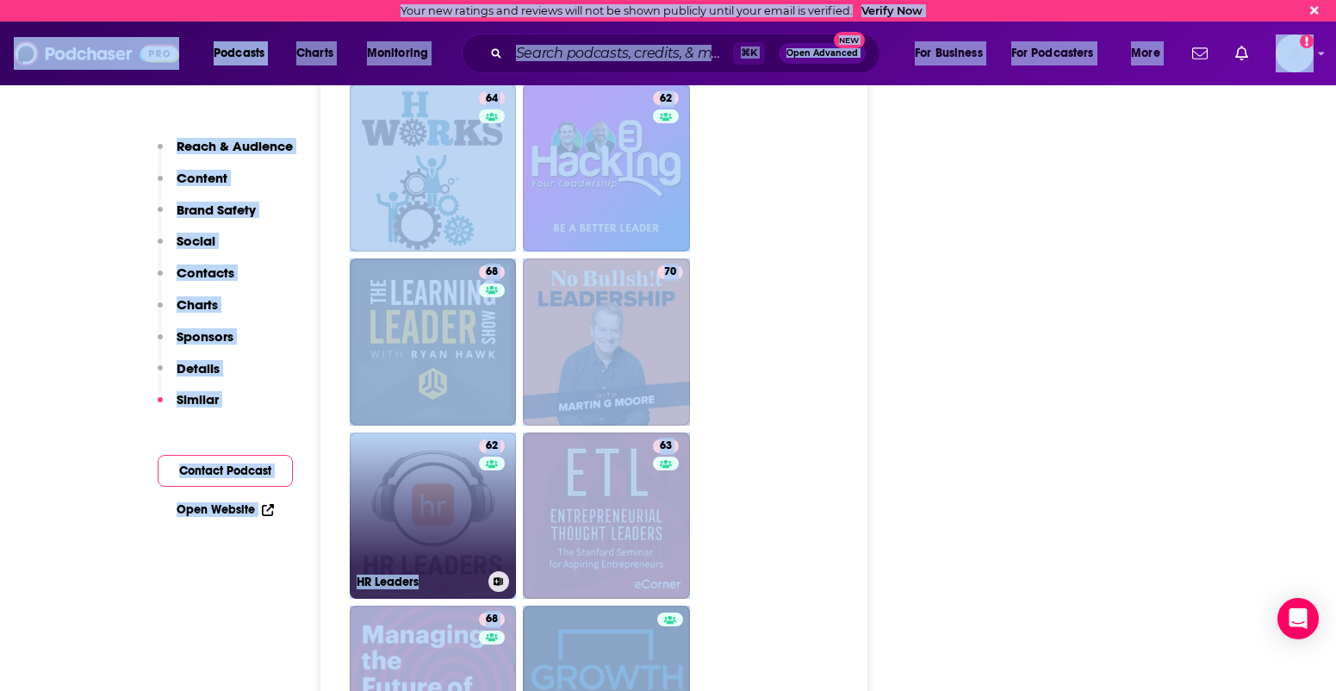
click at [428, 449] on link "62 HR Leaders" at bounding box center [433, 515] width 167 height 167
type input "https://www.podchaser.com/podcasts/hr-leaders-541605"
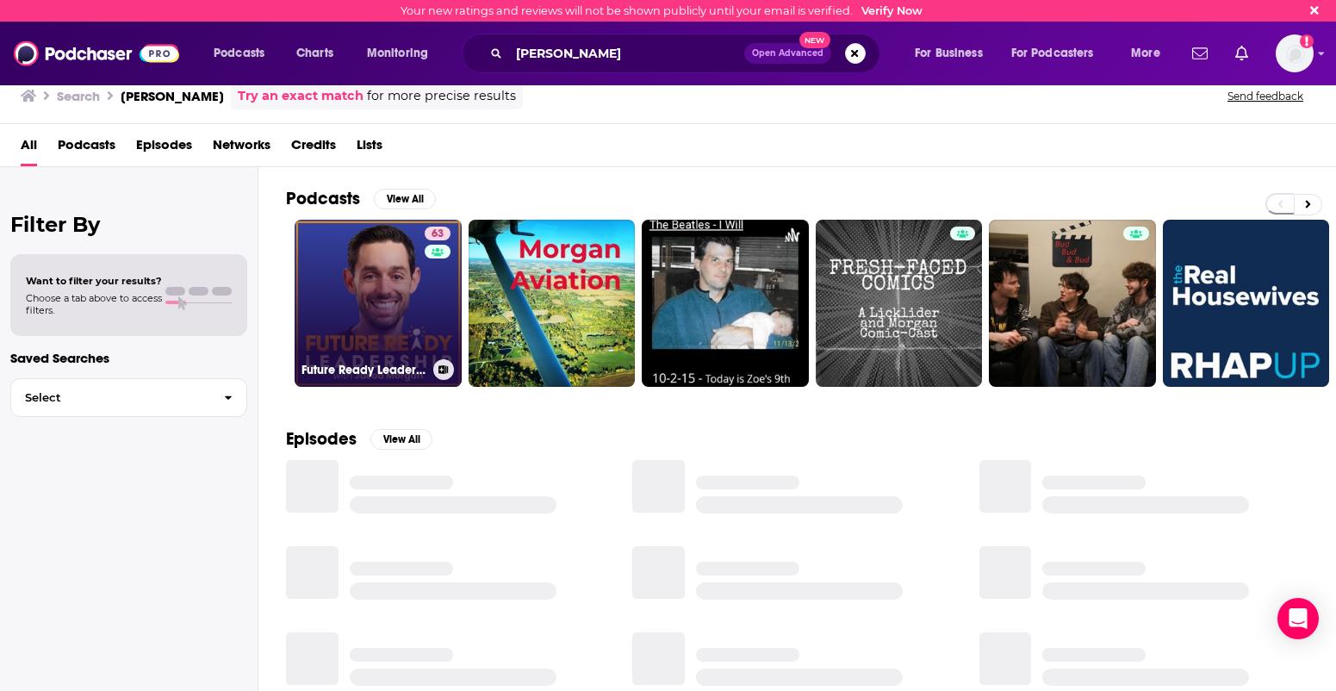
click at [384, 253] on link "63 Future Ready Leadership With [PERSON_NAME]" at bounding box center [378, 303] width 167 height 167
click at [384, 273] on link "63 Future Ready Leadership With [PERSON_NAME]" at bounding box center [378, 303] width 167 height 167
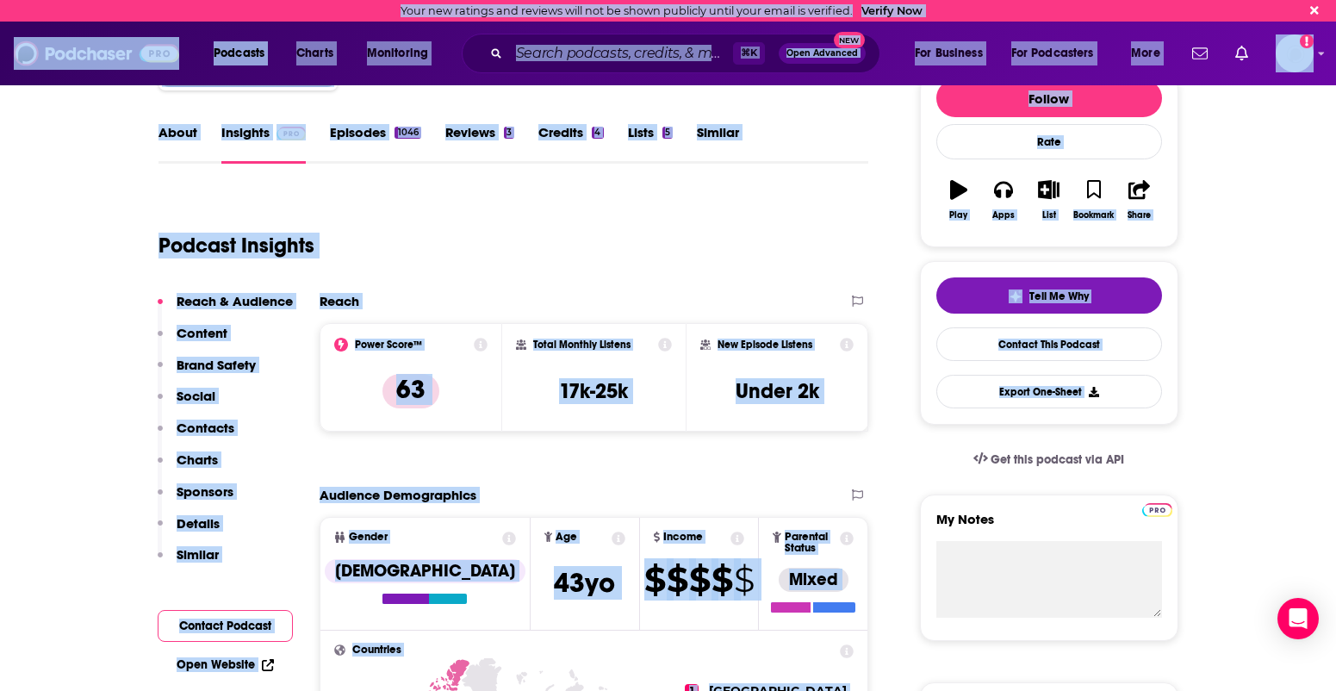
drag, startPoint x: 1256, startPoint y: 642, endPoint x: 1211, endPoint y: 798, distance: 162.2
click at [1211, 487] on html "Your new ratings and reviews will not be shown publicly until your email is ver…" at bounding box center [668, 141] width 1336 height 691
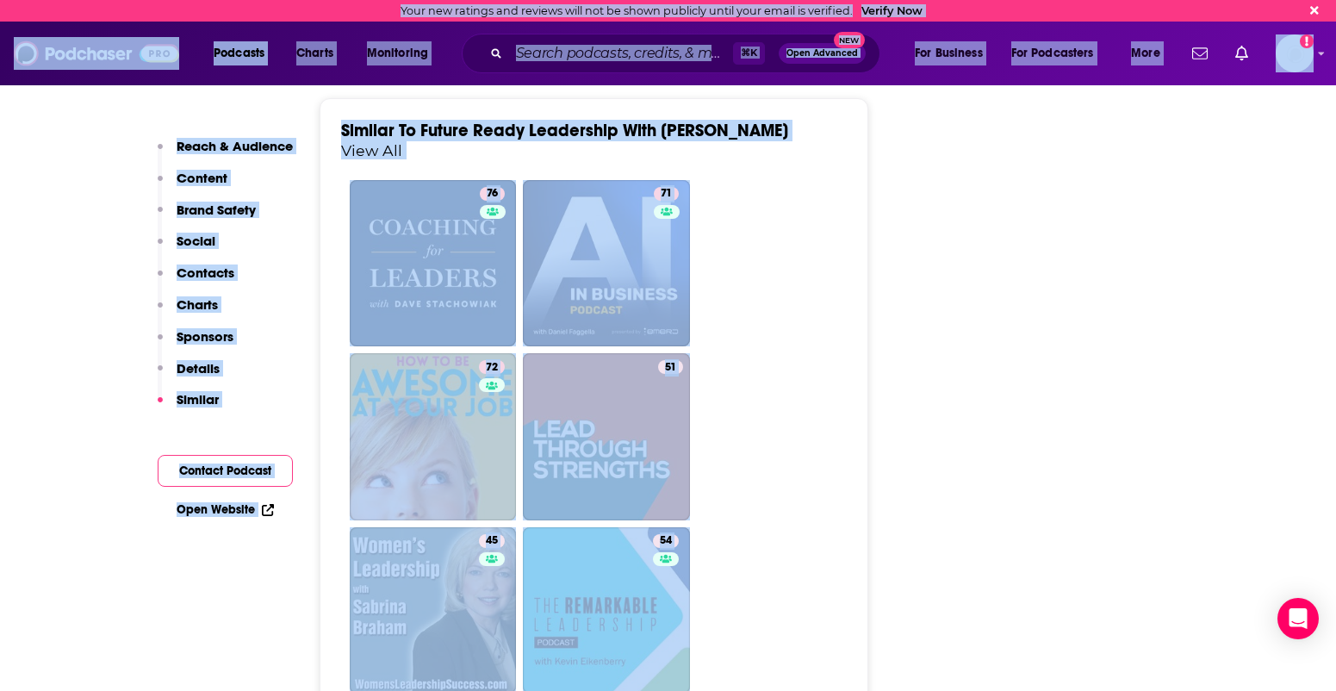
scroll to position [4072, 0]
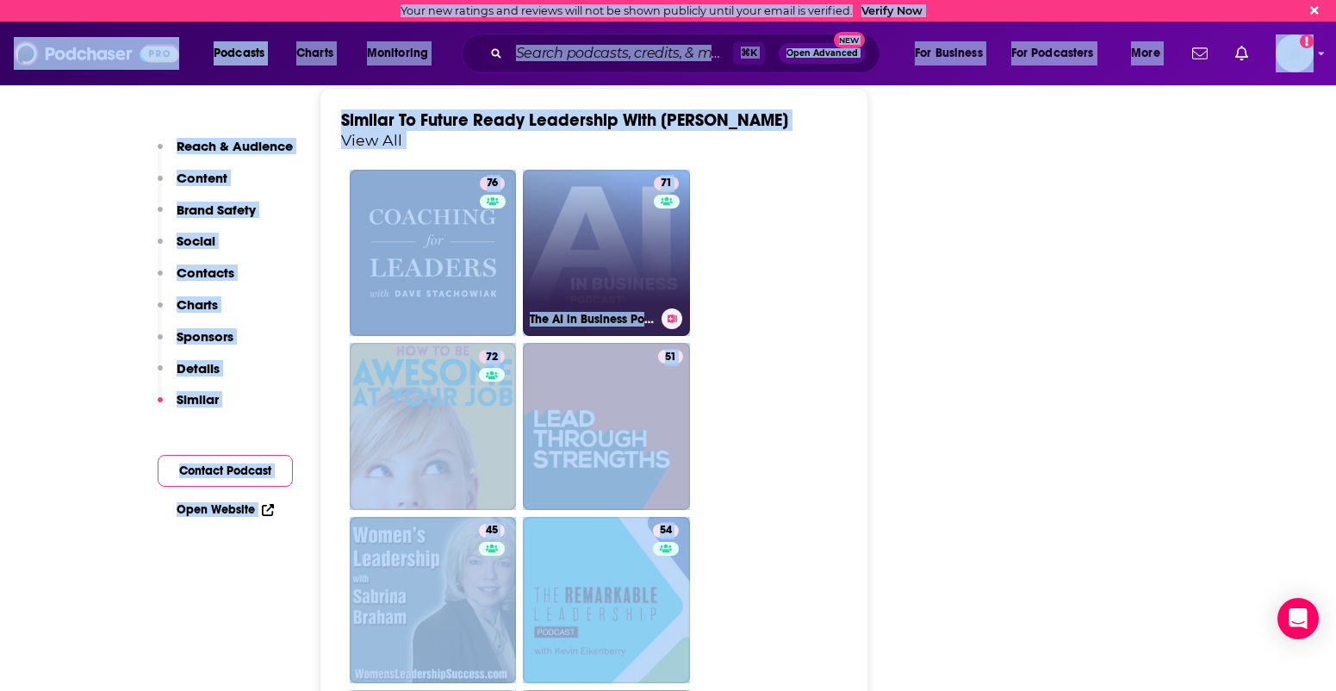
click at [597, 189] on link "71 The AI in Business Podcast" at bounding box center [606, 253] width 167 height 167
type input "https://www.podchaser.com/podcasts/the-ai-in-business-podcast-5659"
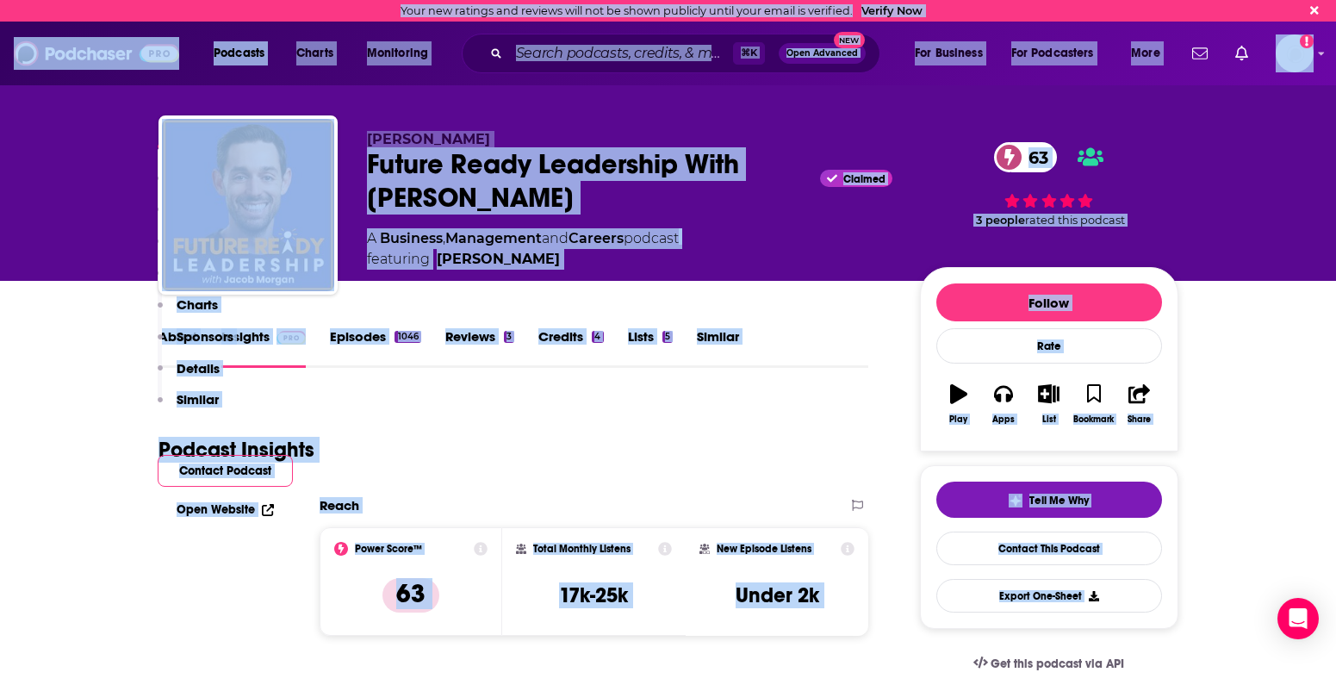
drag, startPoint x: 1244, startPoint y: 645, endPoint x: 1165, endPoint y: 848, distance: 217.1
click at [1165, 690] on html "Your new ratings and reviews will not be shown publicly until your email is ver…" at bounding box center [668, 345] width 1336 height 691
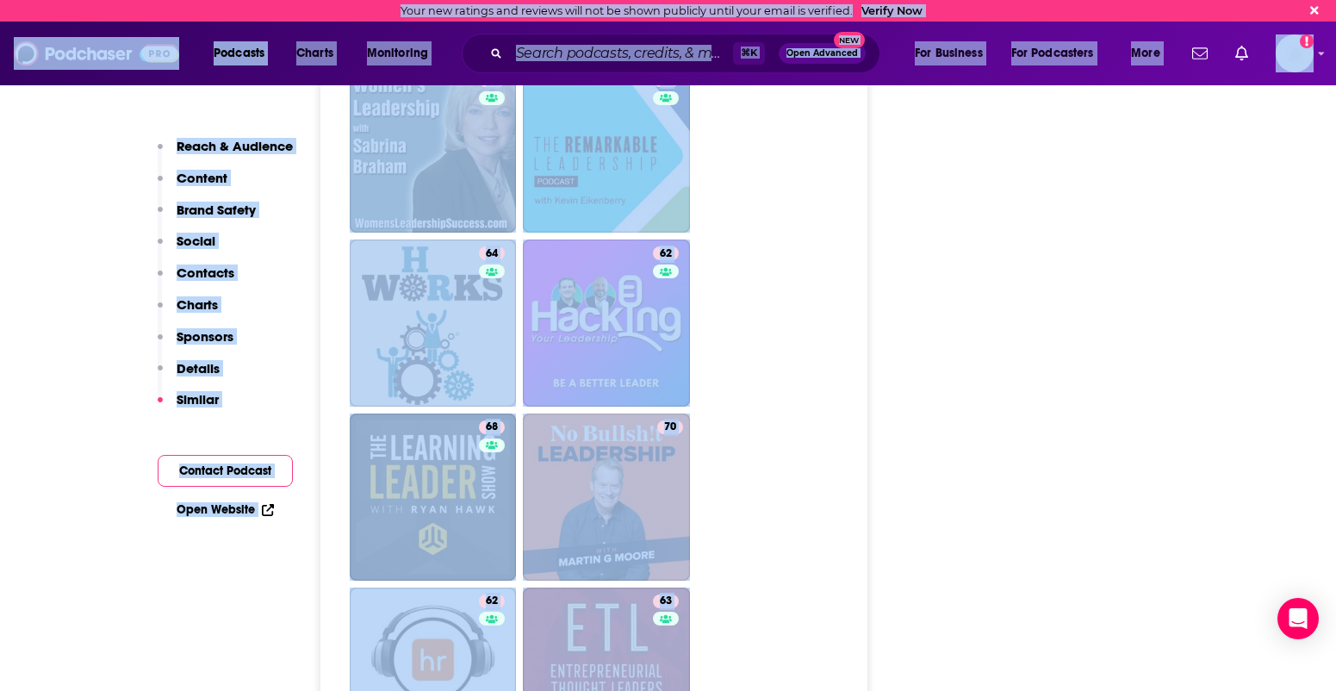
scroll to position [4533, 0]
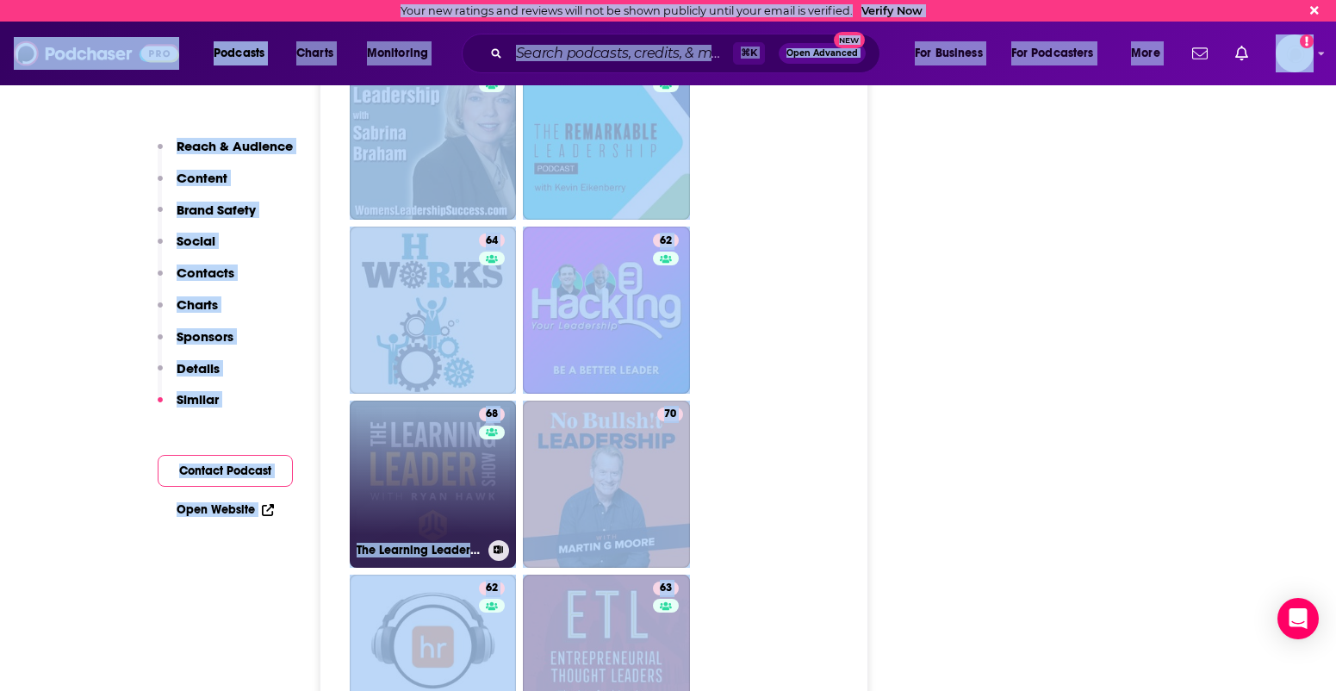
click at [413, 401] on link "68 The Learning Leader Show With Ryan Hawk" at bounding box center [433, 484] width 167 height 167
type input "https://www.podchaser.com/podcasts/the-learning-leader-show-with-4801"
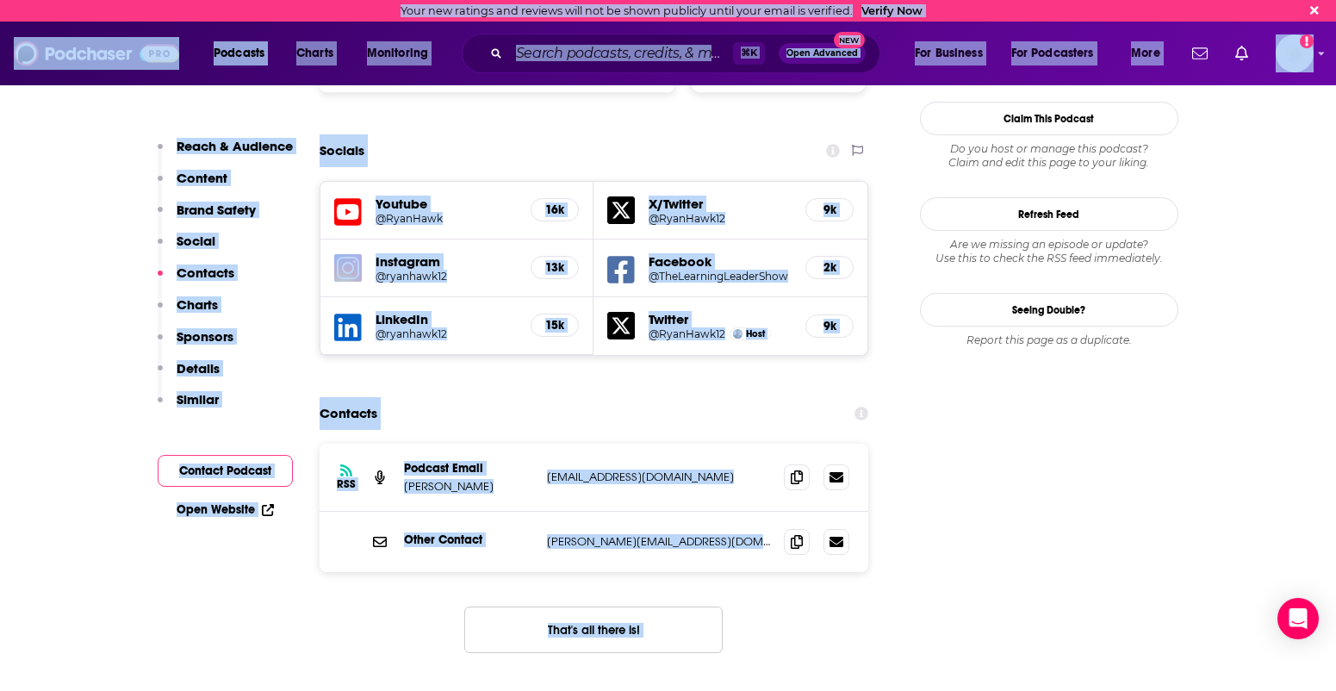
scroll to position [1920, 0]
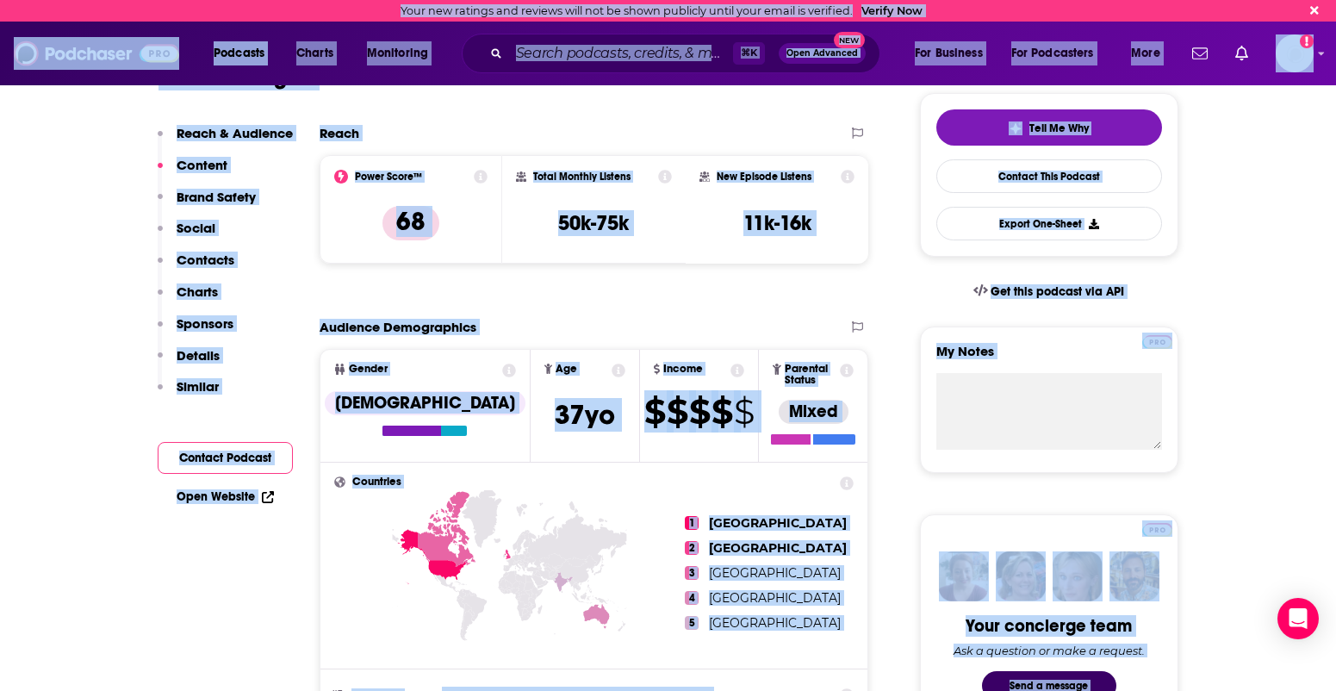
scroll to position [2, 0]
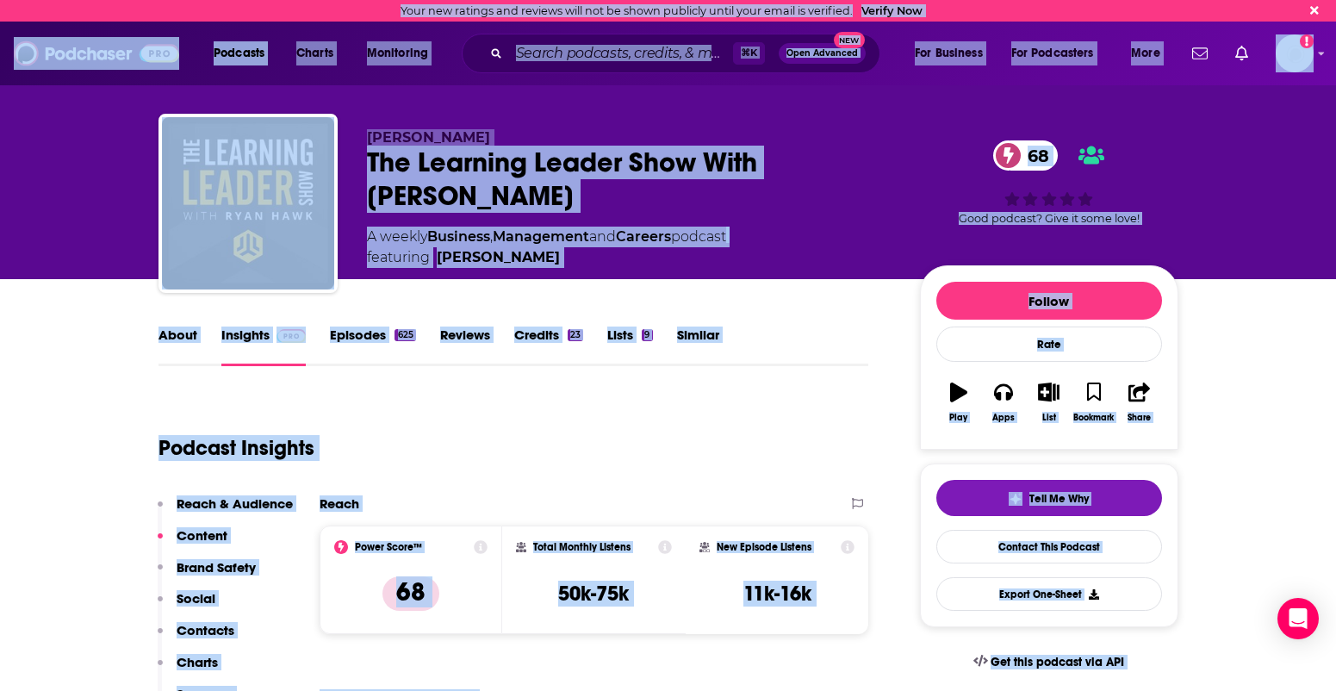
drag, startPoint x: 1231, startPoint y: 152, endPoint x: 1221, endPoint y: -74, distance: 226.8
click at [1221, 0] on html "Your new ratings and reviews will not be shown publicly until your email is ver…" at bounding box center [668, 343] width 1336 height 691
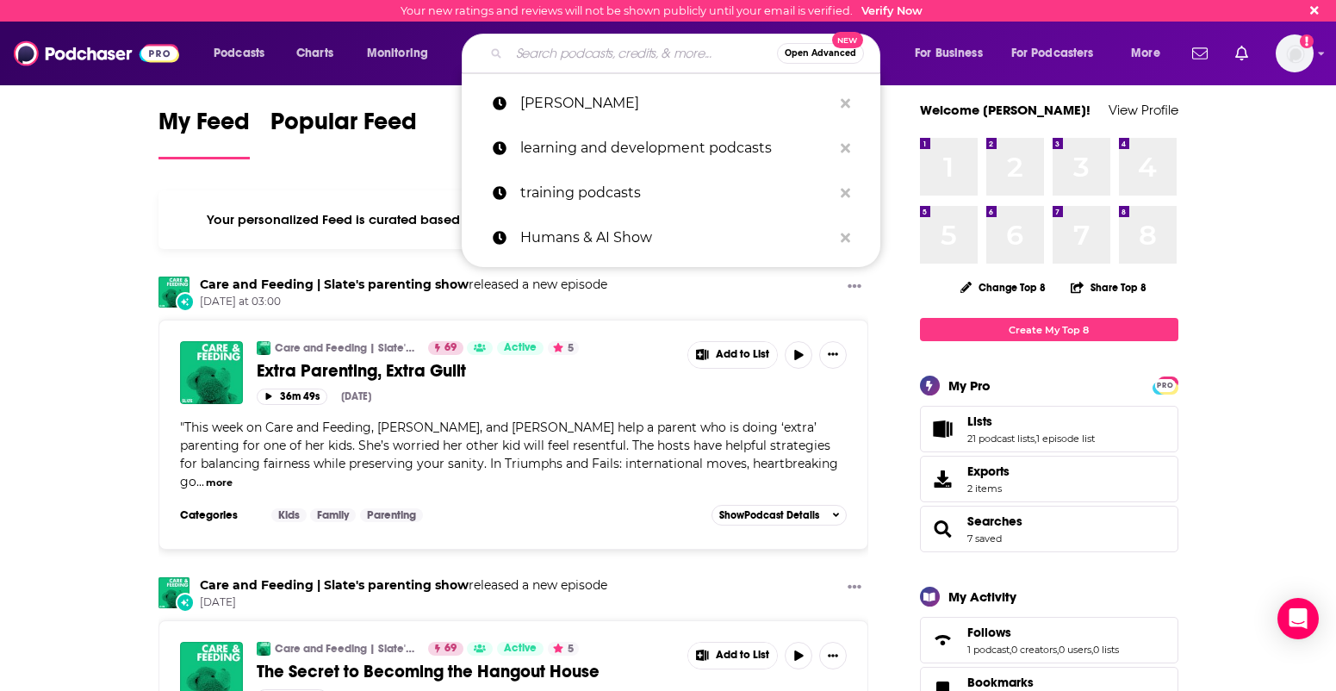
click at [562, 52] on input "Search podcasts, credits, & more..." at bounding box center [643, 54] width 268 height 28
paste input "Managing the Future of Work"
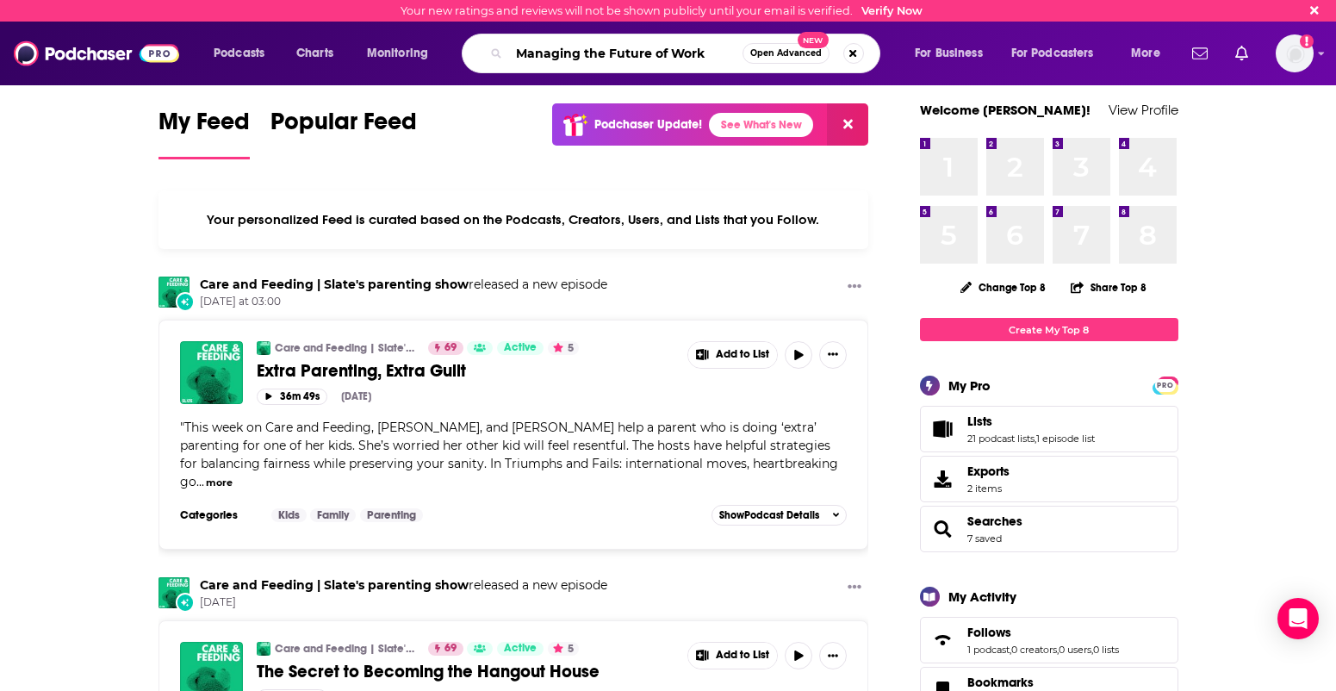
type input "Managing the Future of Work"
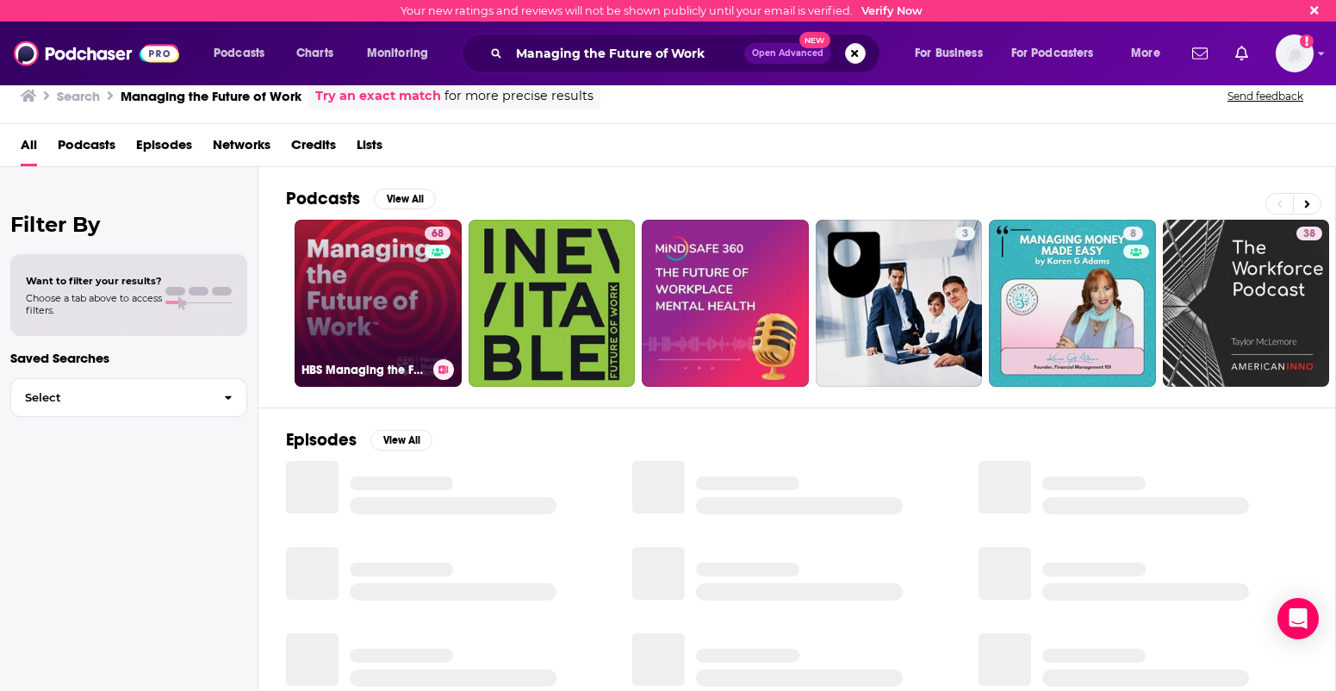
click at [326, 316] on link "68 HBS Managing the Future of Work" at bounding box center [378, 303] width 167 height 167
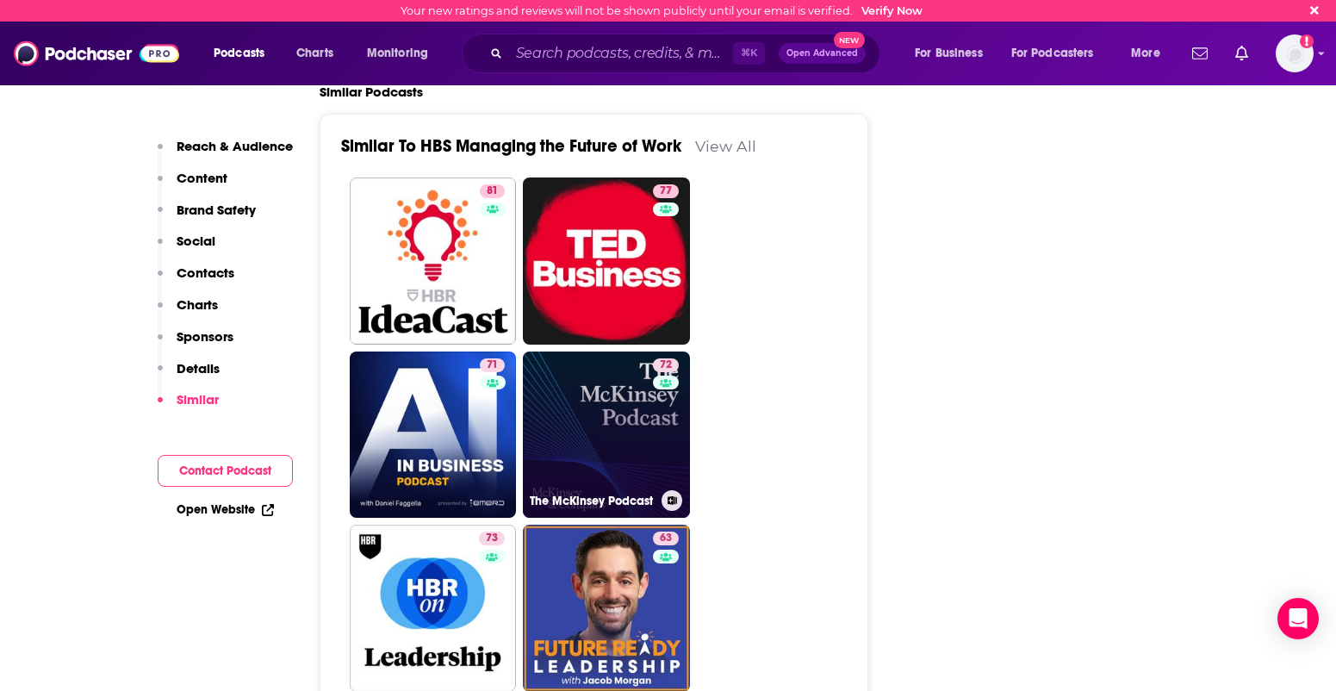
scroll to position [3926, 0]
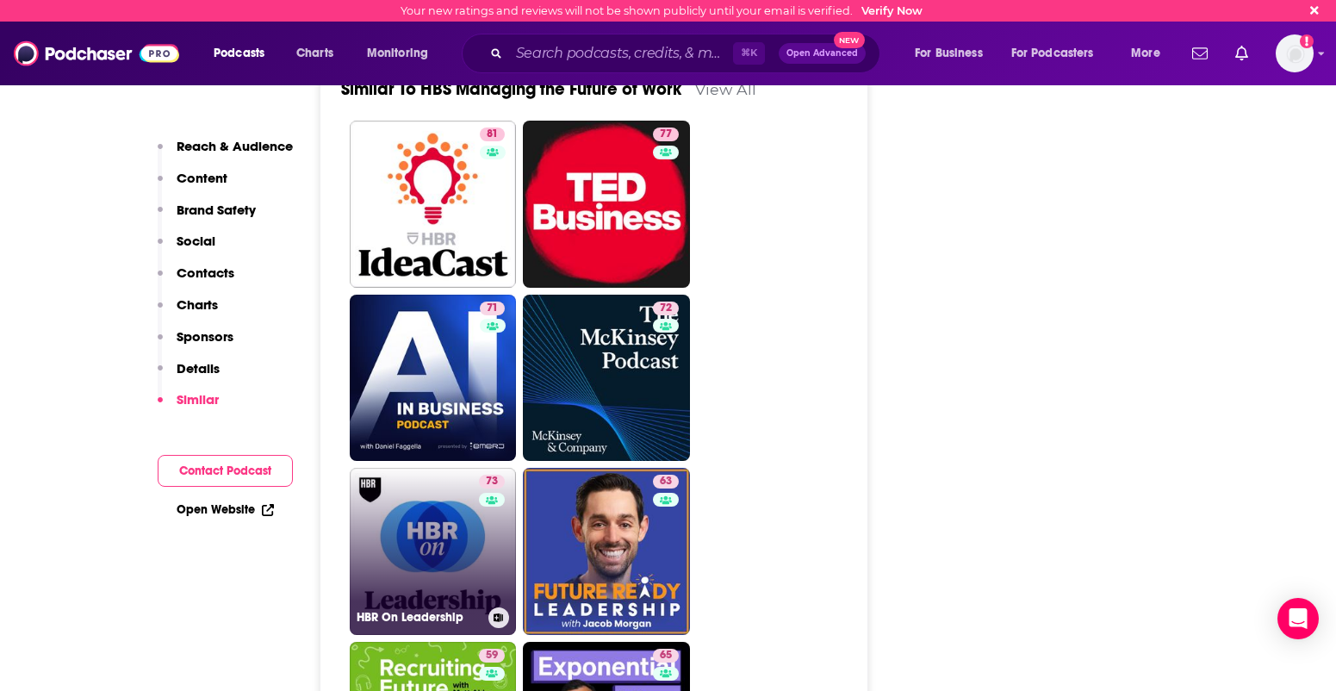
click at [456, 468] on link "73 HBR On Leadership" at bounding box center [433, 551] width 167 height 167
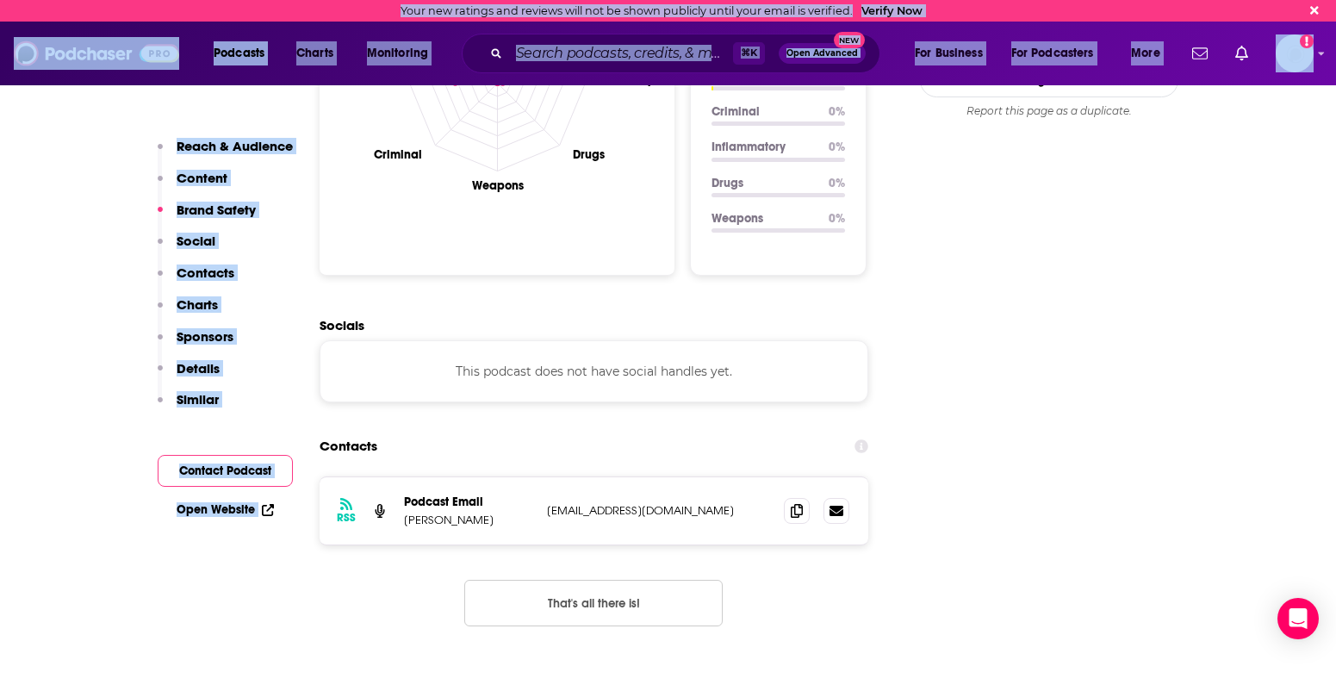
scroll to position [1735, 0]
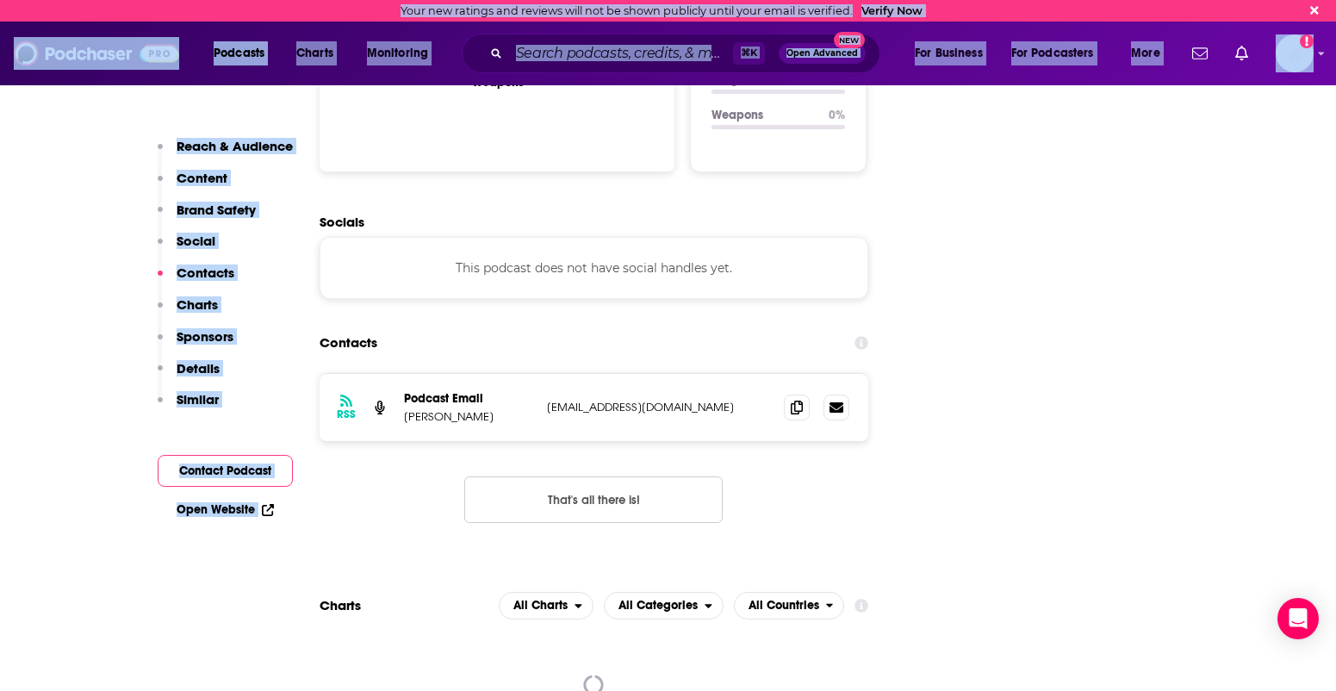
drag, startPoint x: 877, startPoint y: 648, endPoint x: 810, endPoint y: 703, distance: 86.9
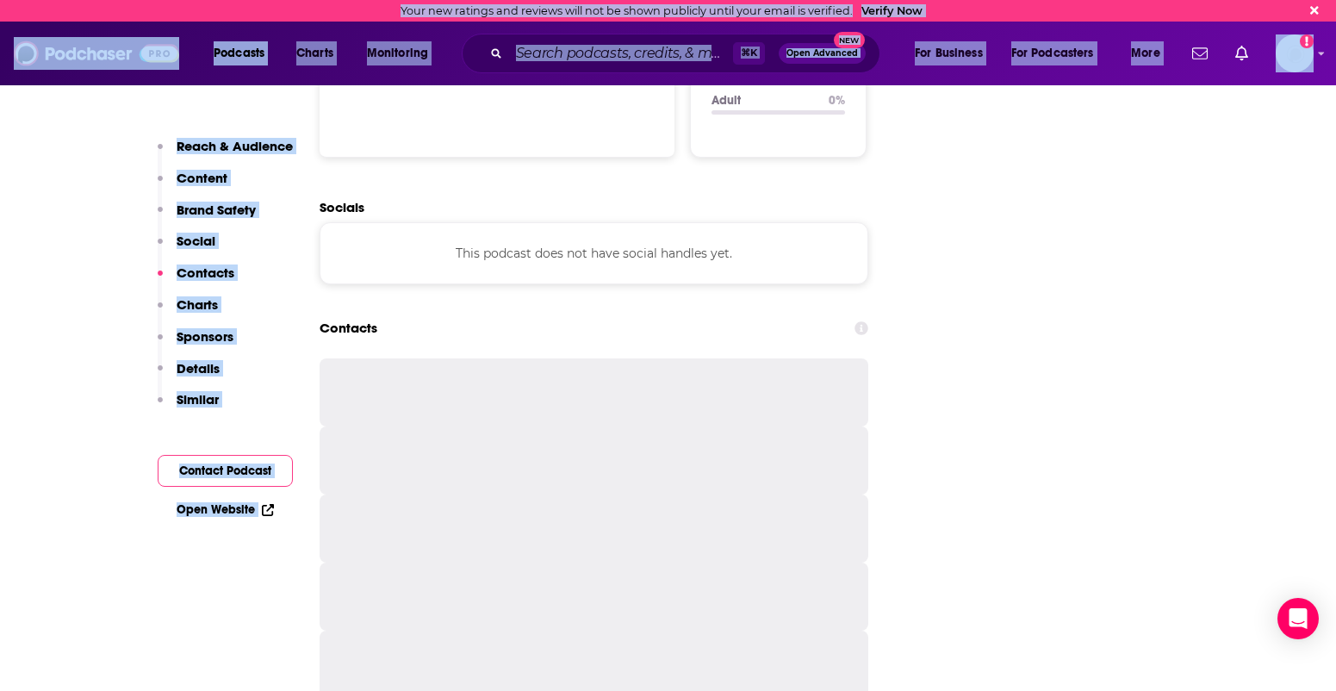
type input "[URL][DOMAIN_NAME]"
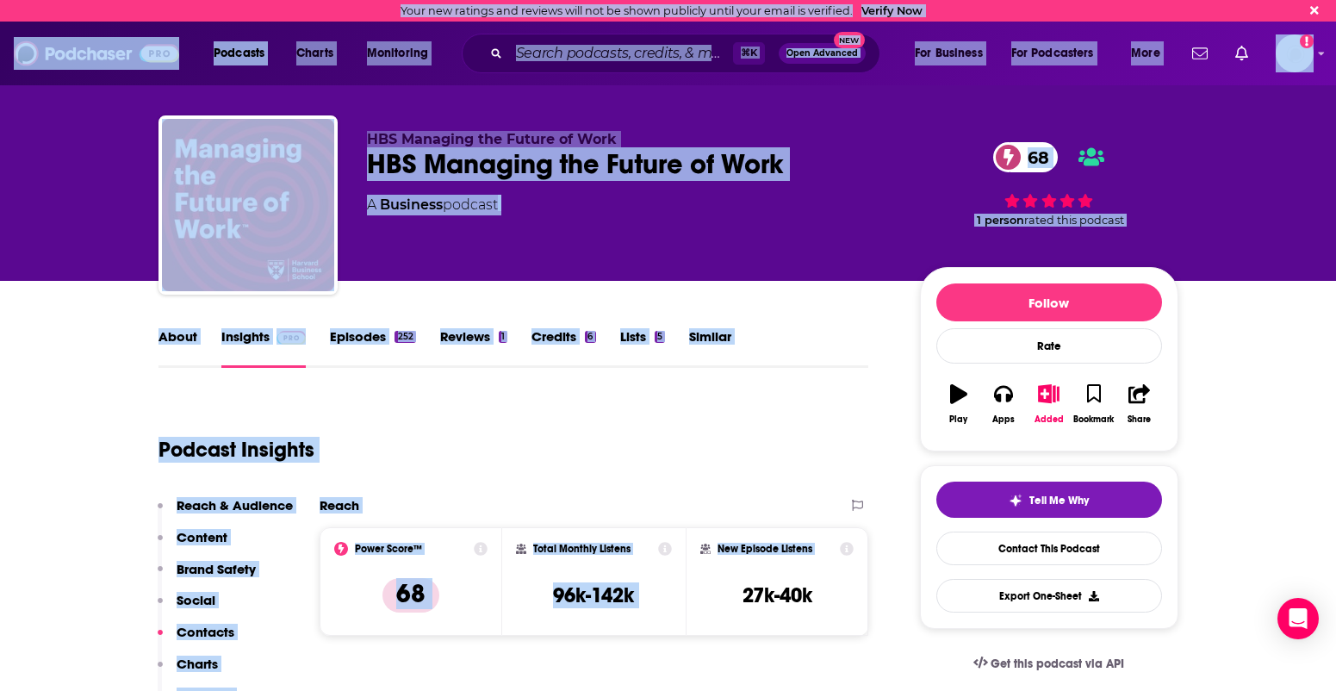
click at [516, 421] on div "Podcast Insights" at bounding box center [506, 439] width 697 height 88
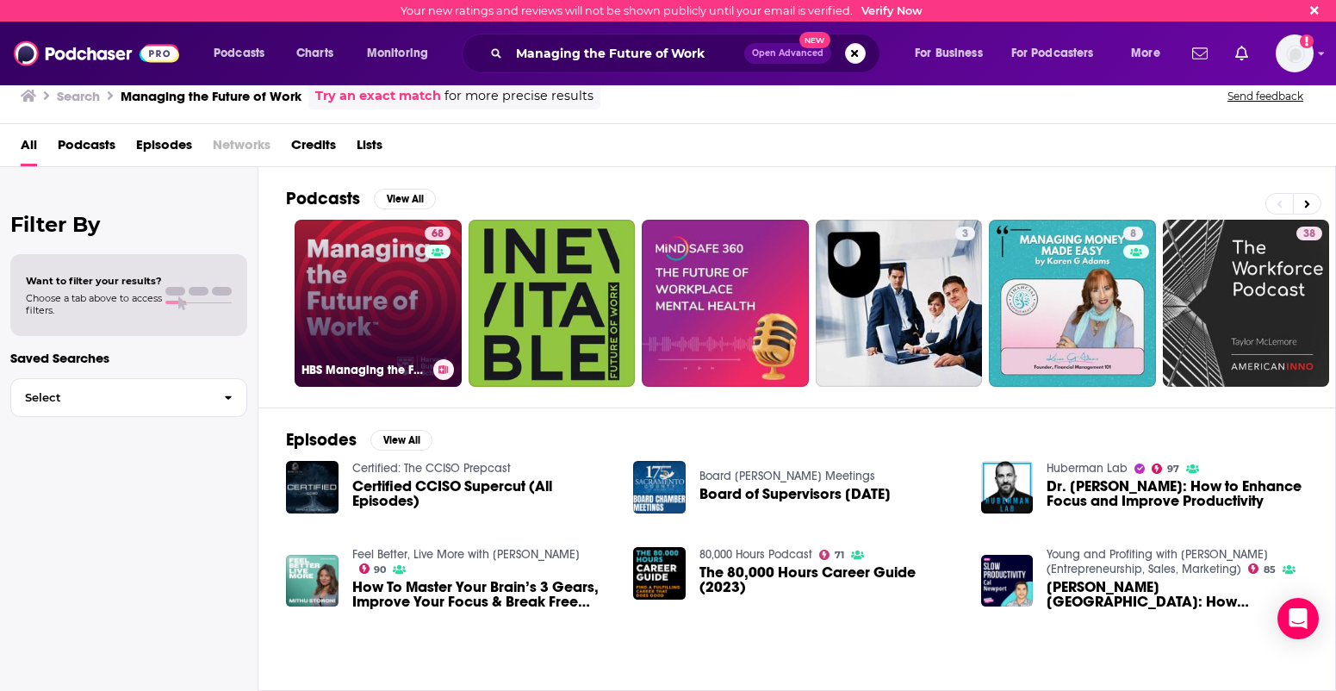
click at [424, 359] on div "HBS Managing the Future of Work" at bounding box center [377, 369] width 153 height 21
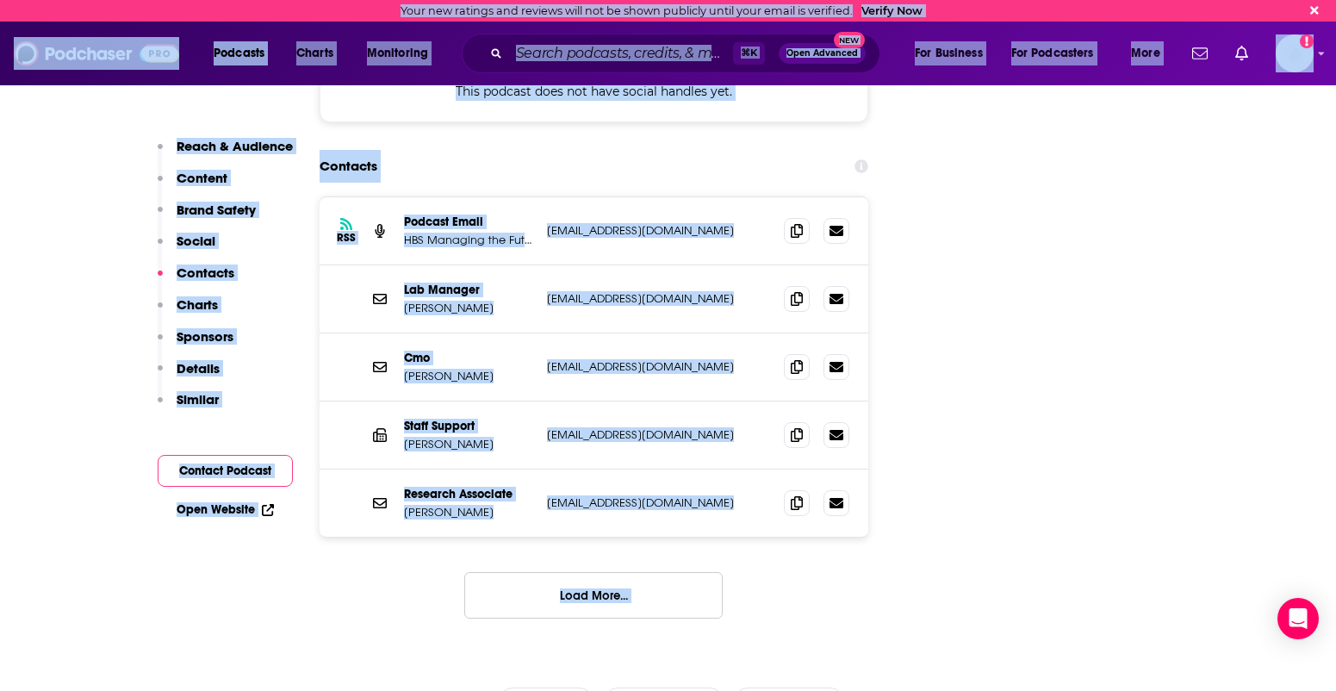
drag, startPoint x: 1239, startPoint y: 660, endPoint x: 1186, endPoint y: 798, distance: 147.8
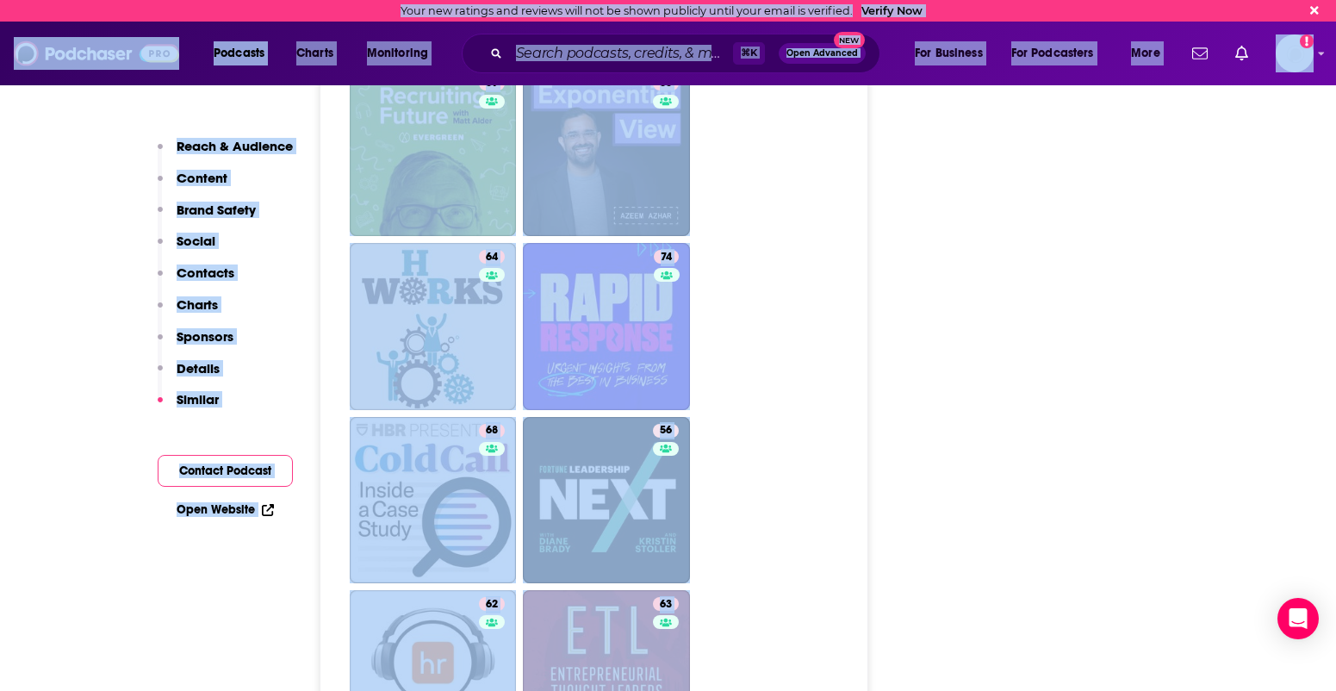
scroll to position [4627, 0]
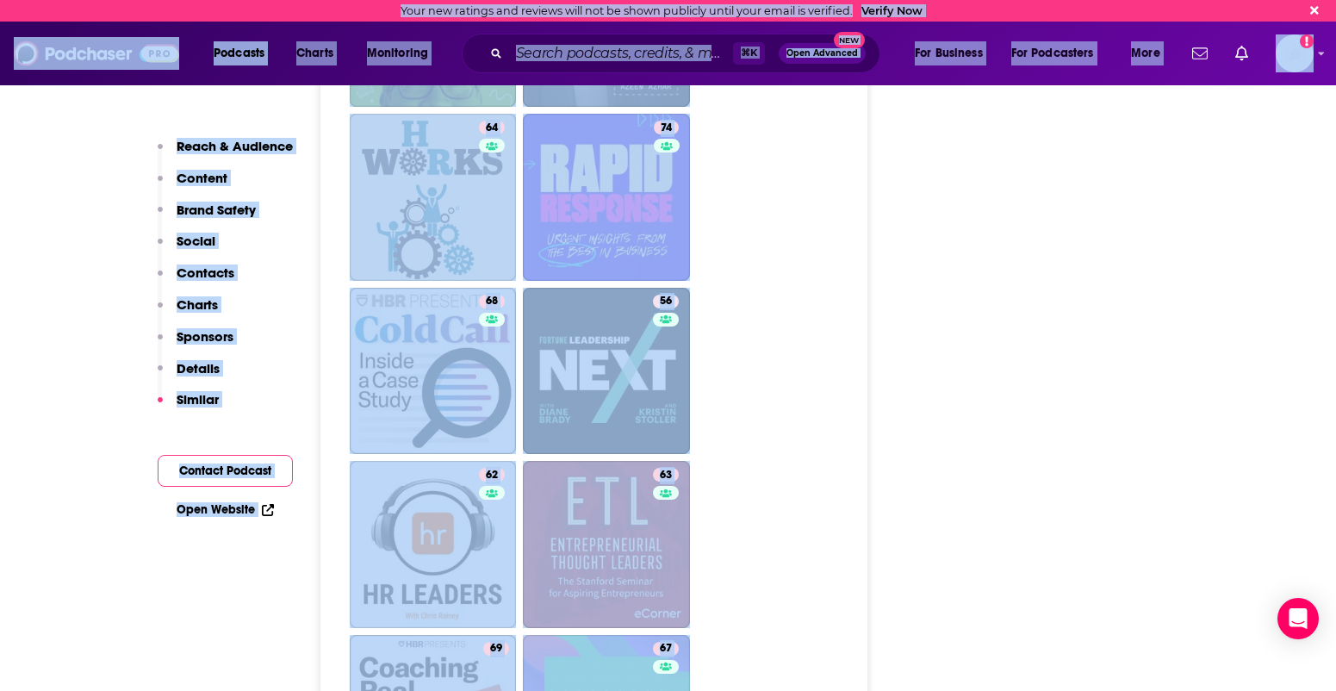
click at [777, 621] on ul "81 77 71 72 73 63 59 65 64 74 68 56 62 63 69 67 59 63 57 50 49 71 67" at bounding box center [604, 457] width 508 height 2077
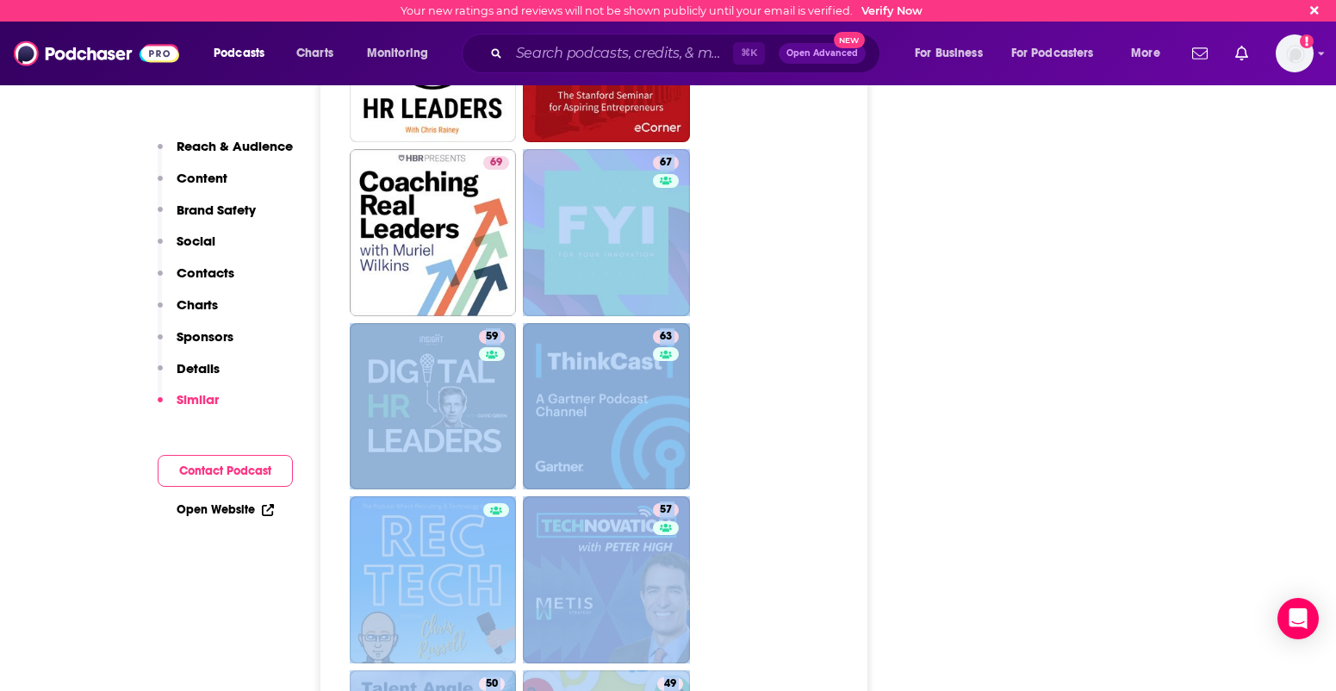
scroll to position [5181, 0]
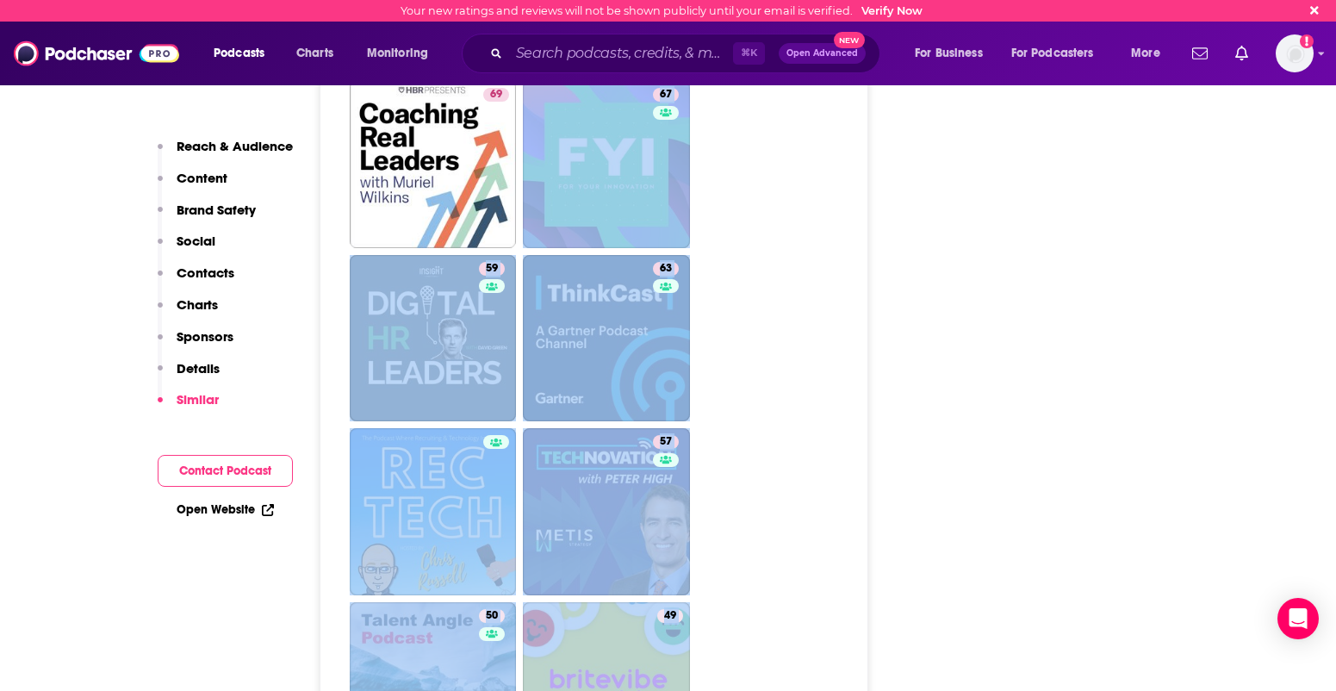
drag, startPoint x: 777, startPoint y: 621, endPoint x: 747, endPoint y: 687, distance: 72.1
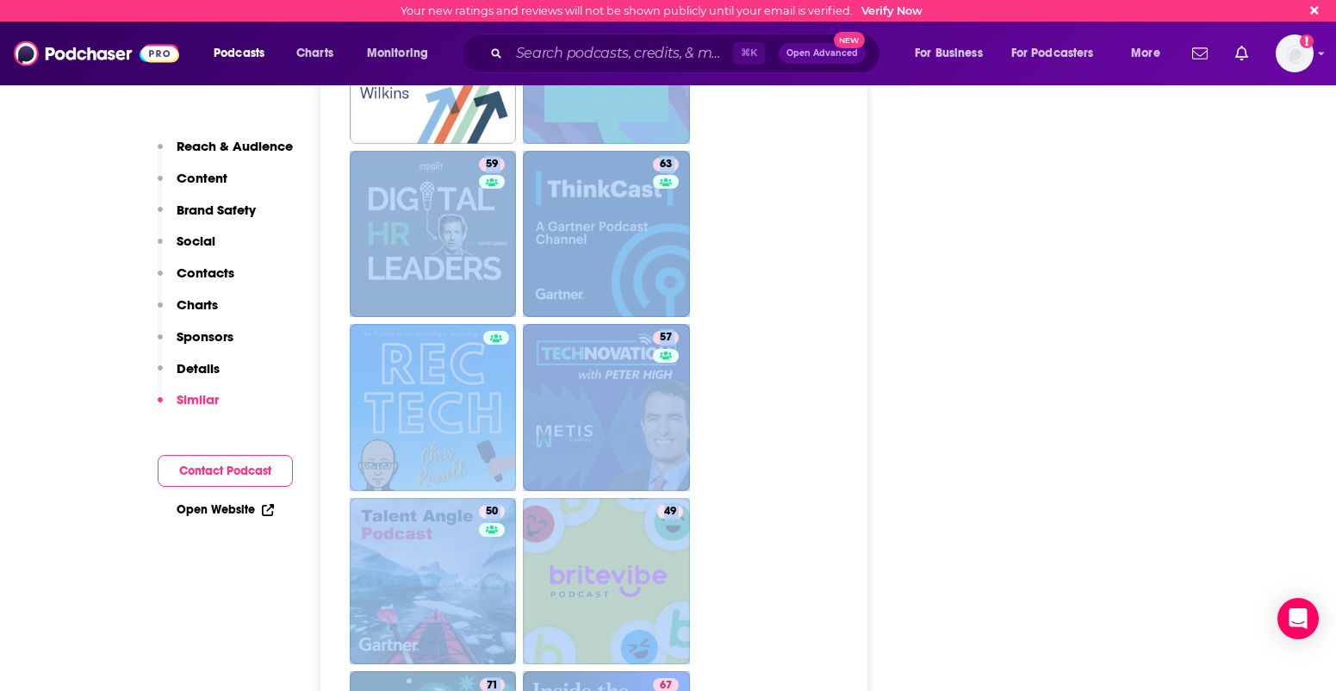
scroll to position [5278, 0]
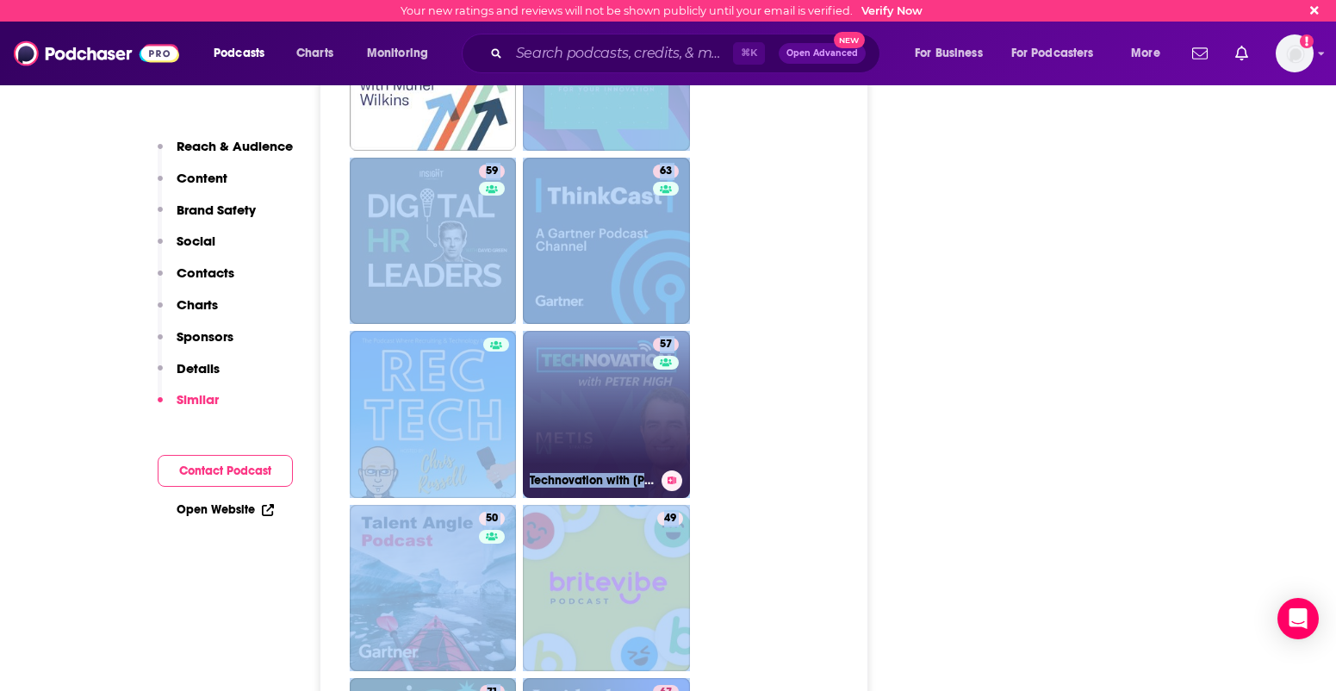
click at [648, 338] on link "57 Technovation with [PERSON_NAME] (CIO, CTO, CDO, CXO Interviews)" at bounding box center [606, 414] width 167 height 167
type input "[URL][DOMAIN_NAME][PERSON_NAME]"
